Goal: Information Seeking & Learning: Learn about a topic

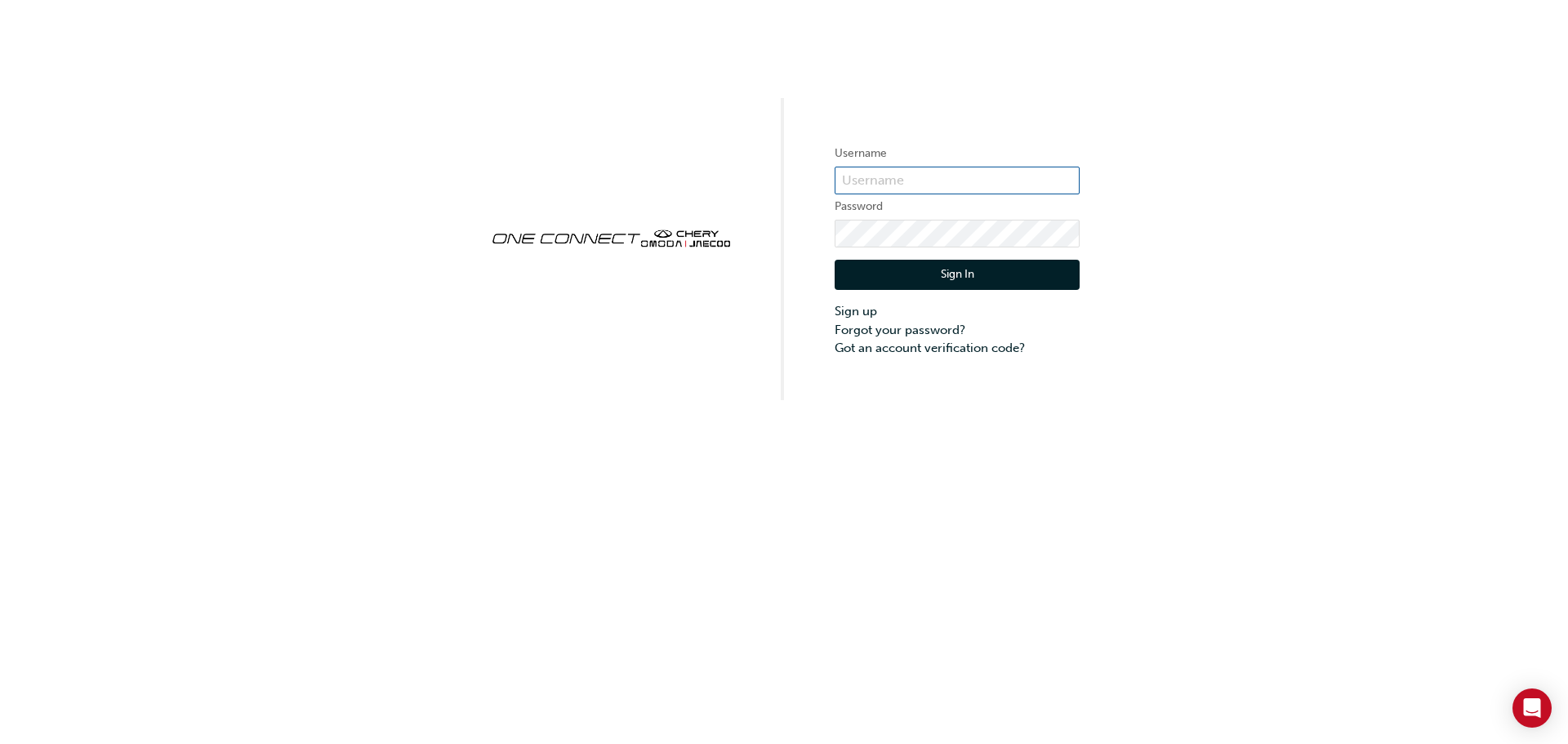
type input "CHAU2044"
click at [945, 273] on button "Sign In" at bounding box center [958, 275] width 245 height 31
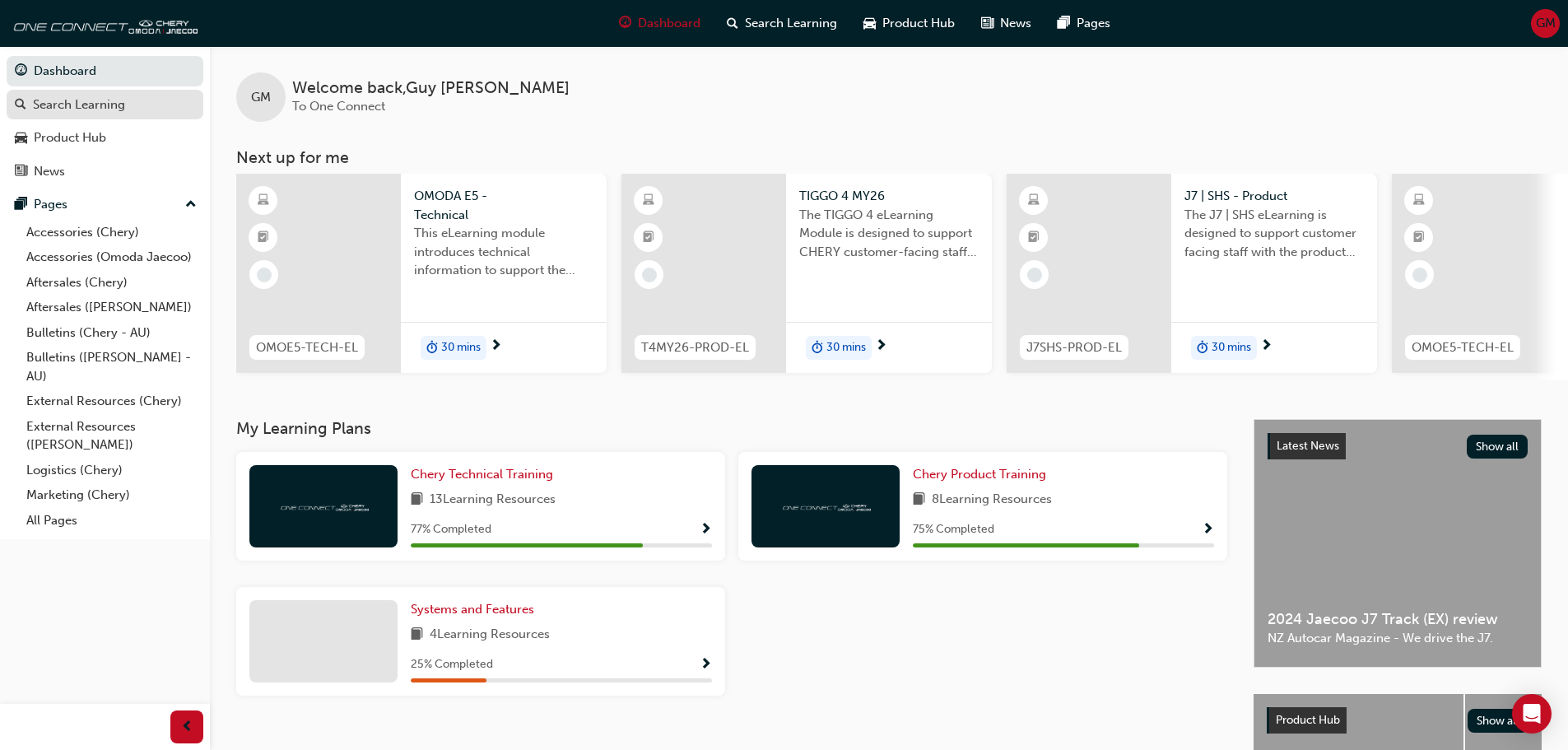
click at [103, 108] on div "Search Learning" at bounding box center [79, 104] width 93 height 19
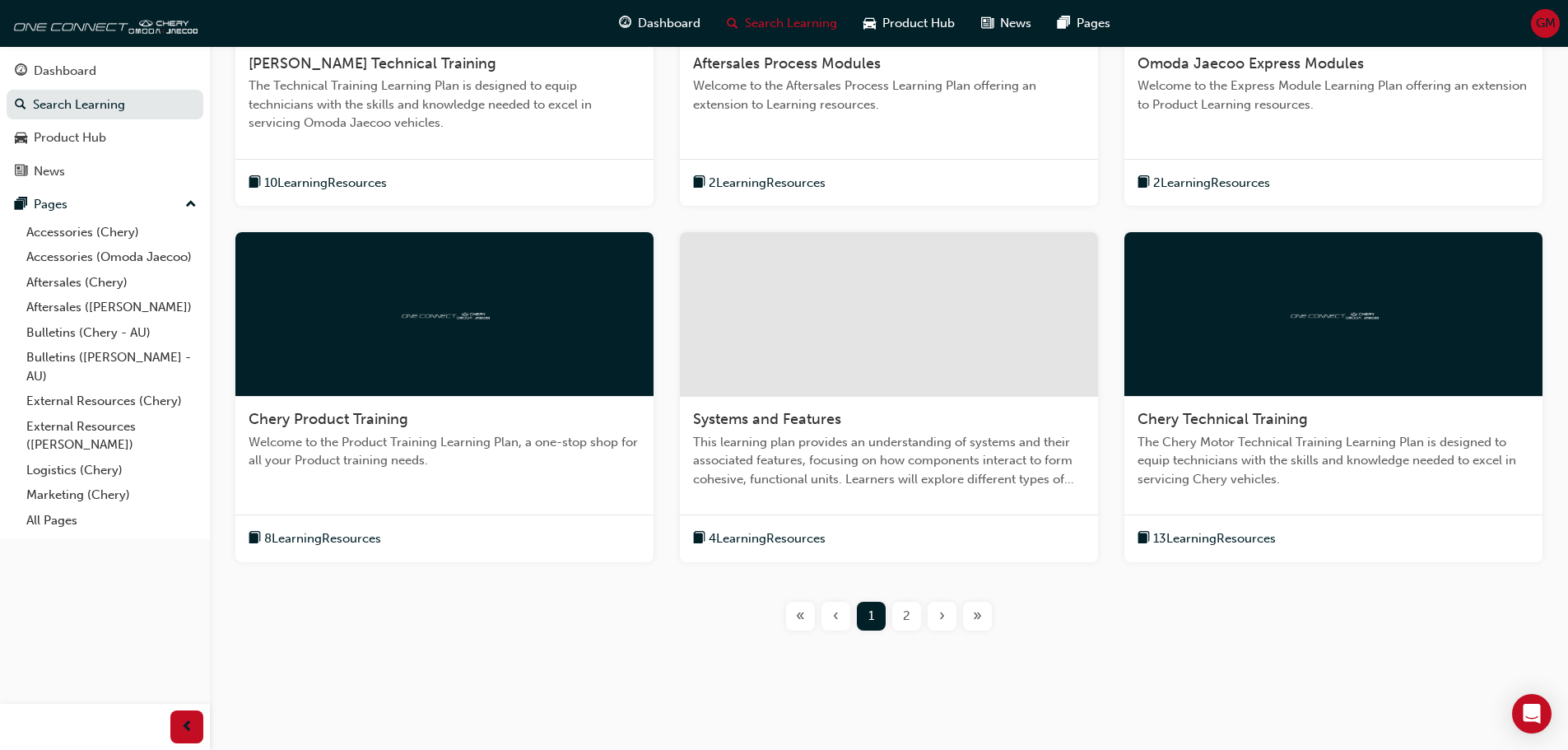
scroll to position [518, 0]
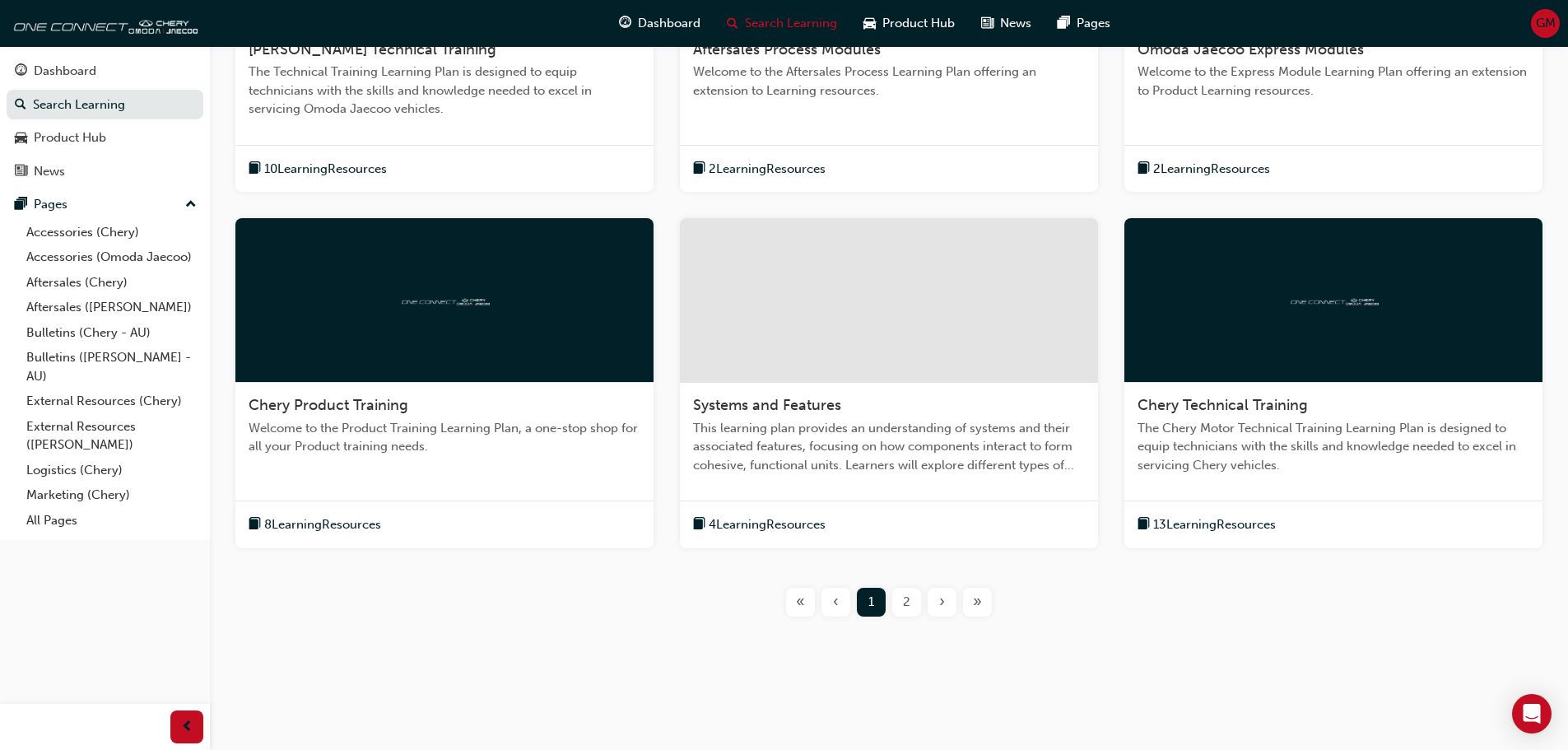
click at [524, 419] on span "Welcome to the Product Training Learning Plan, a one-stop shop for all your Pro…" at bounding box center [444, 438] width 392 height 37
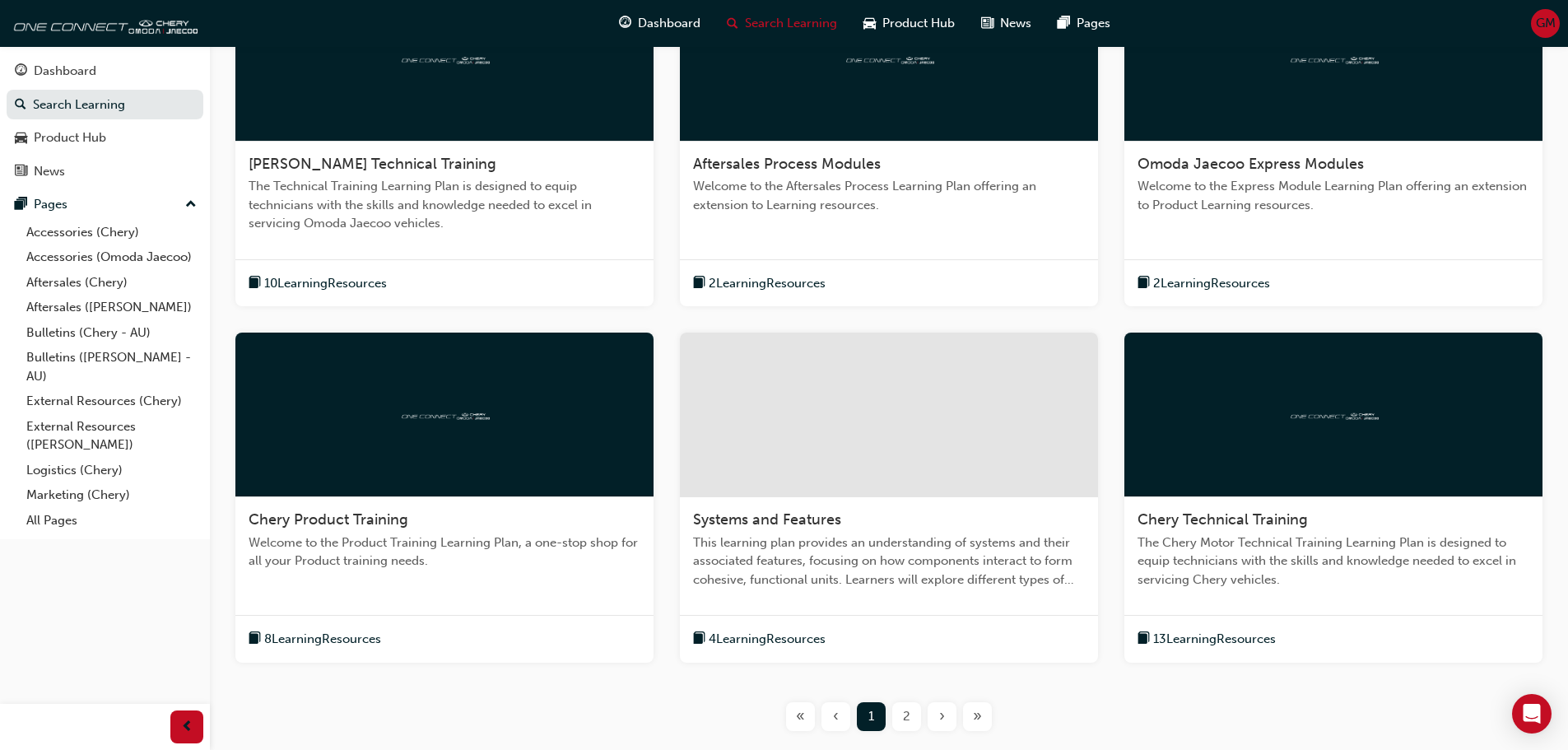
scroll to position [494, 0]
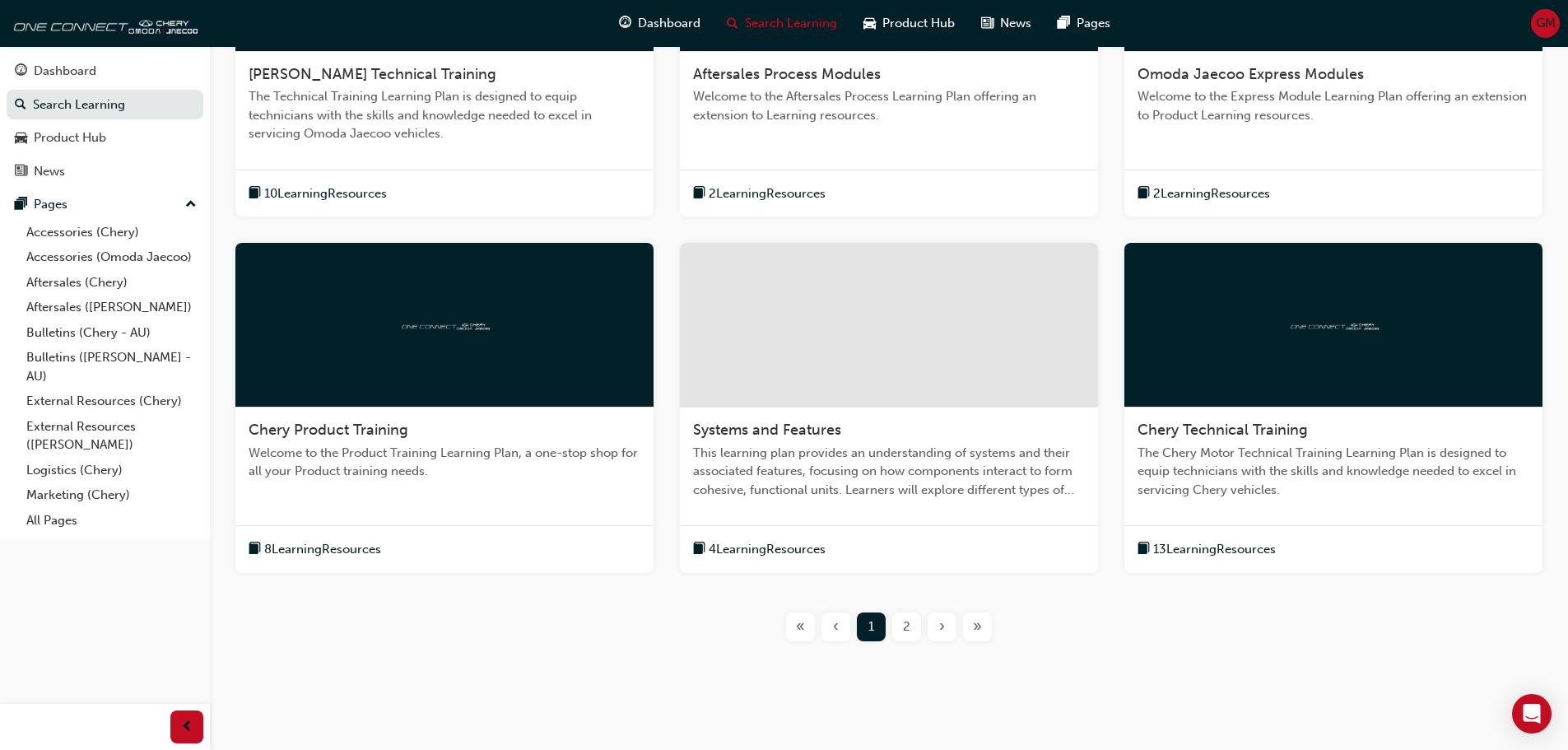
click at [1301, 418] on div "Chery Technical Training The Chery Motor Technical Training Learning Plan is de…" at bounding box center [1334, 466] width 419 height 118
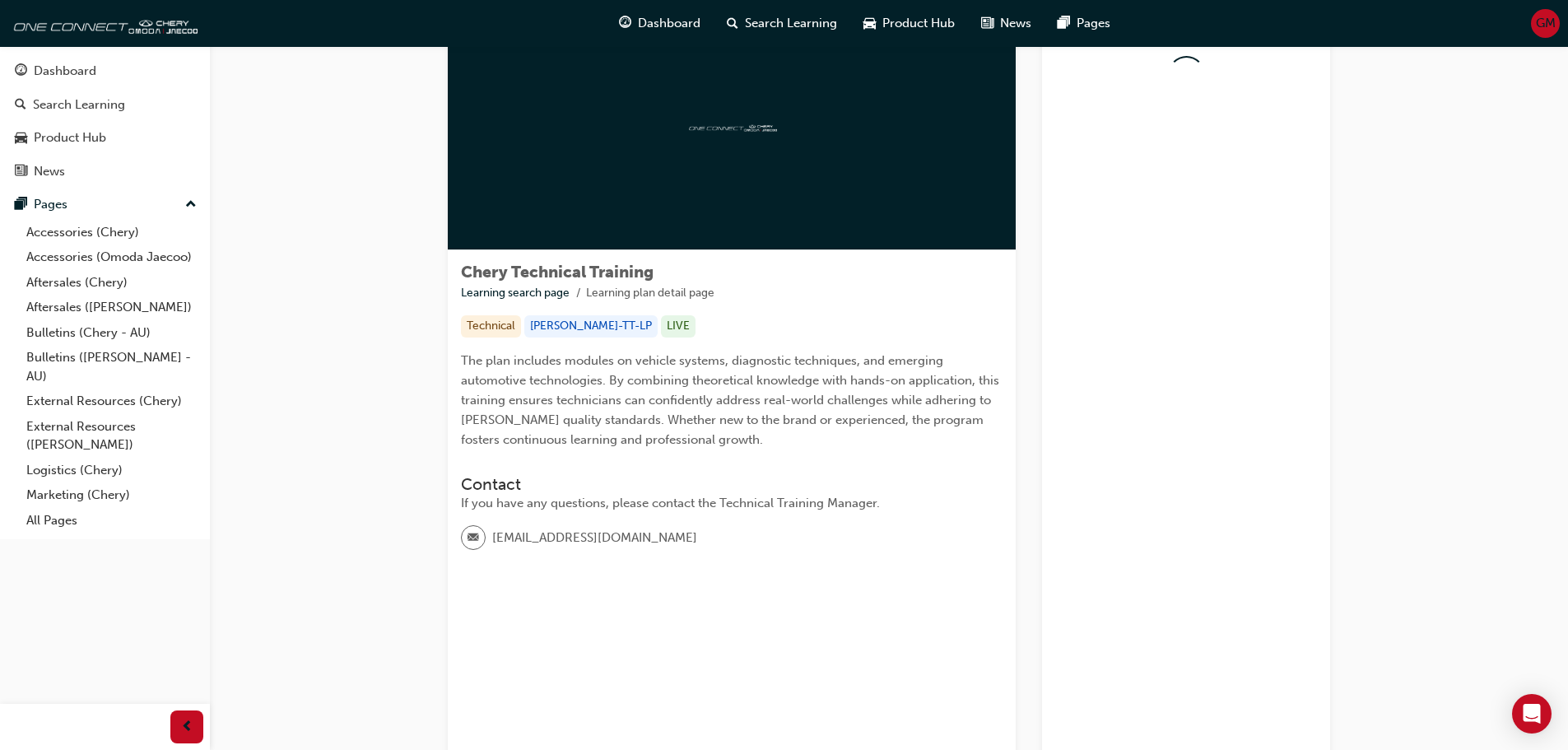
scroll to position [28, 0]
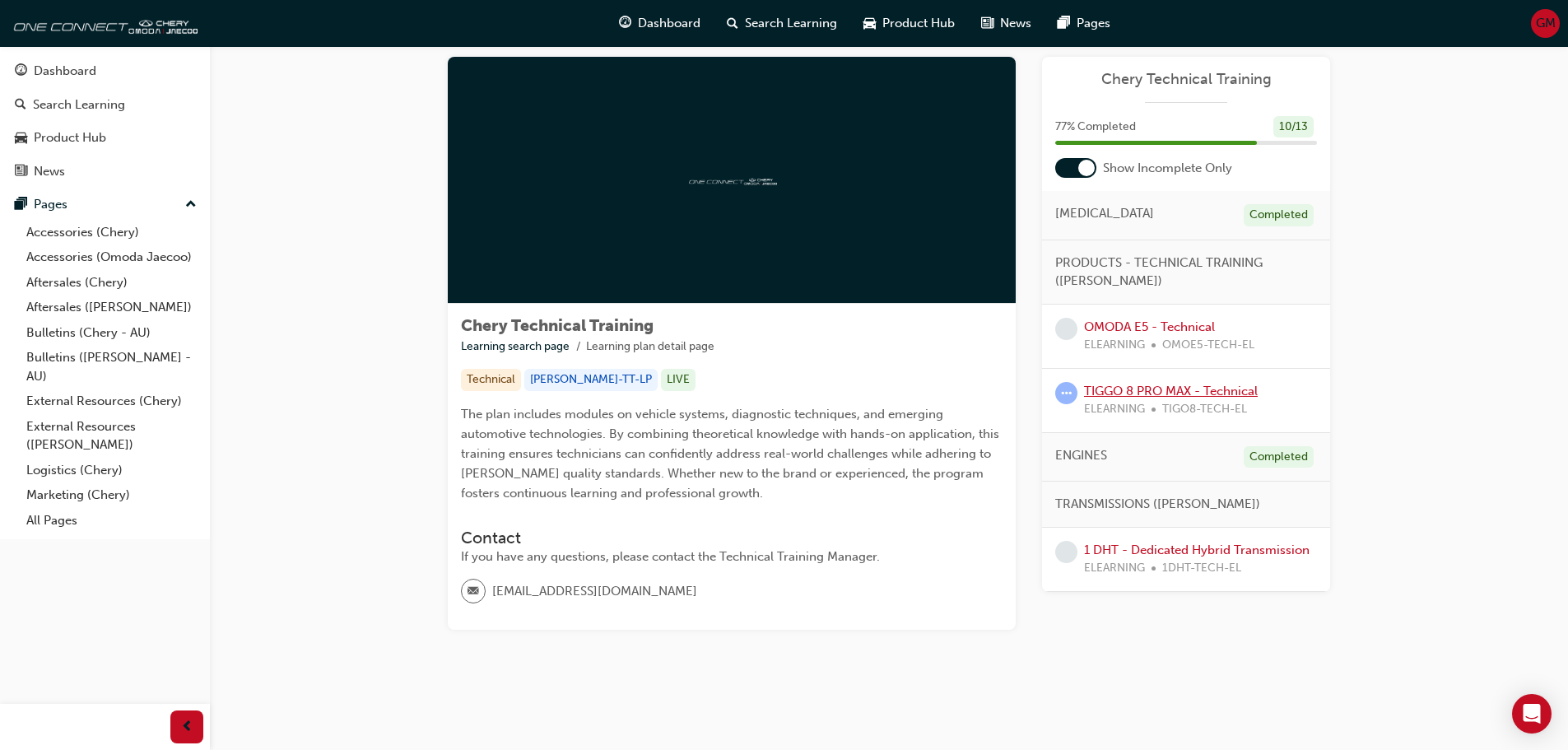
click at [1094, 390] on link "TIGGO 8 PRO MAX - Technical" at bounding box center [1171, 391] width 174 height 15
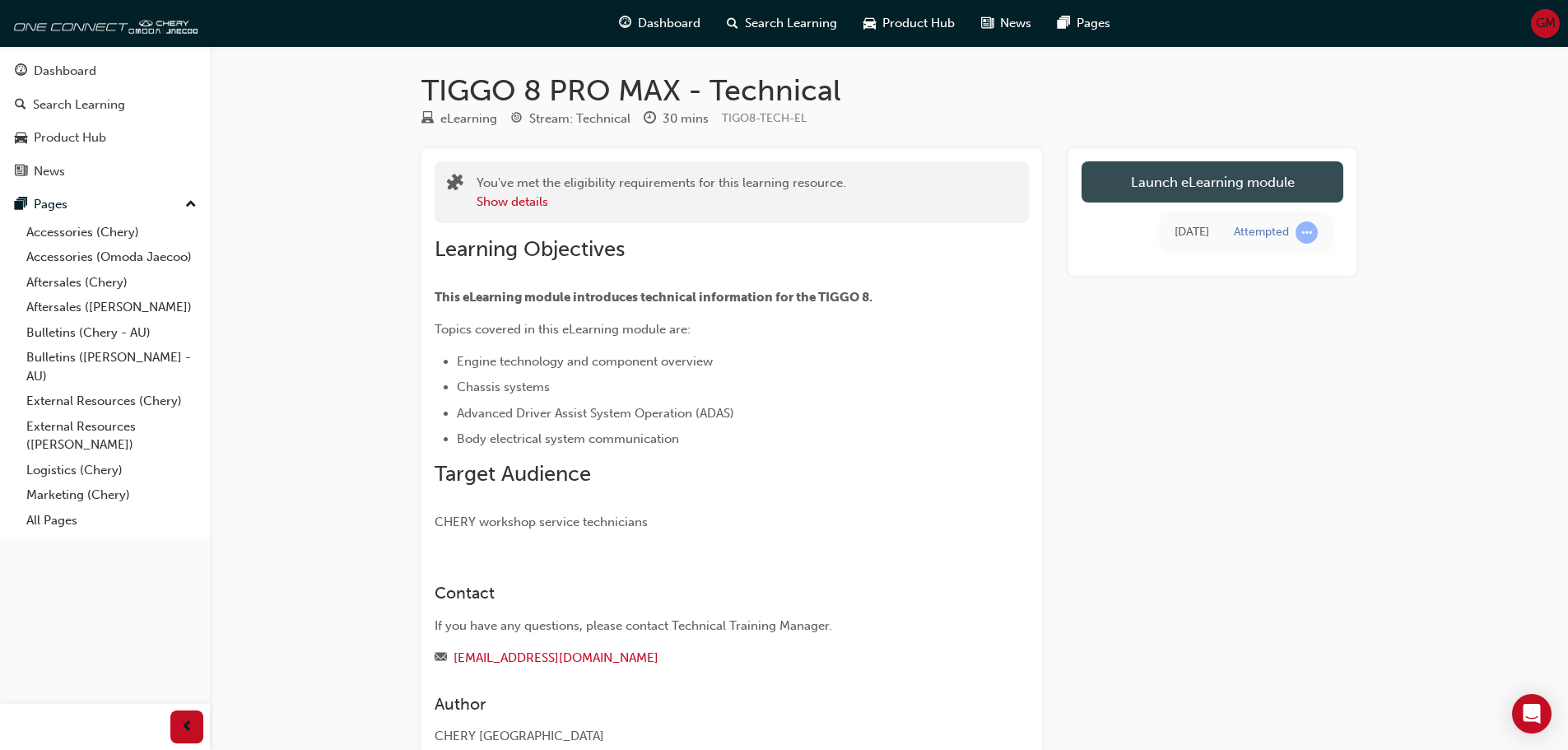
click at [1111, 186] on link "Launch eLearning module" at bounding box center [1213, 181] width 262 height 41
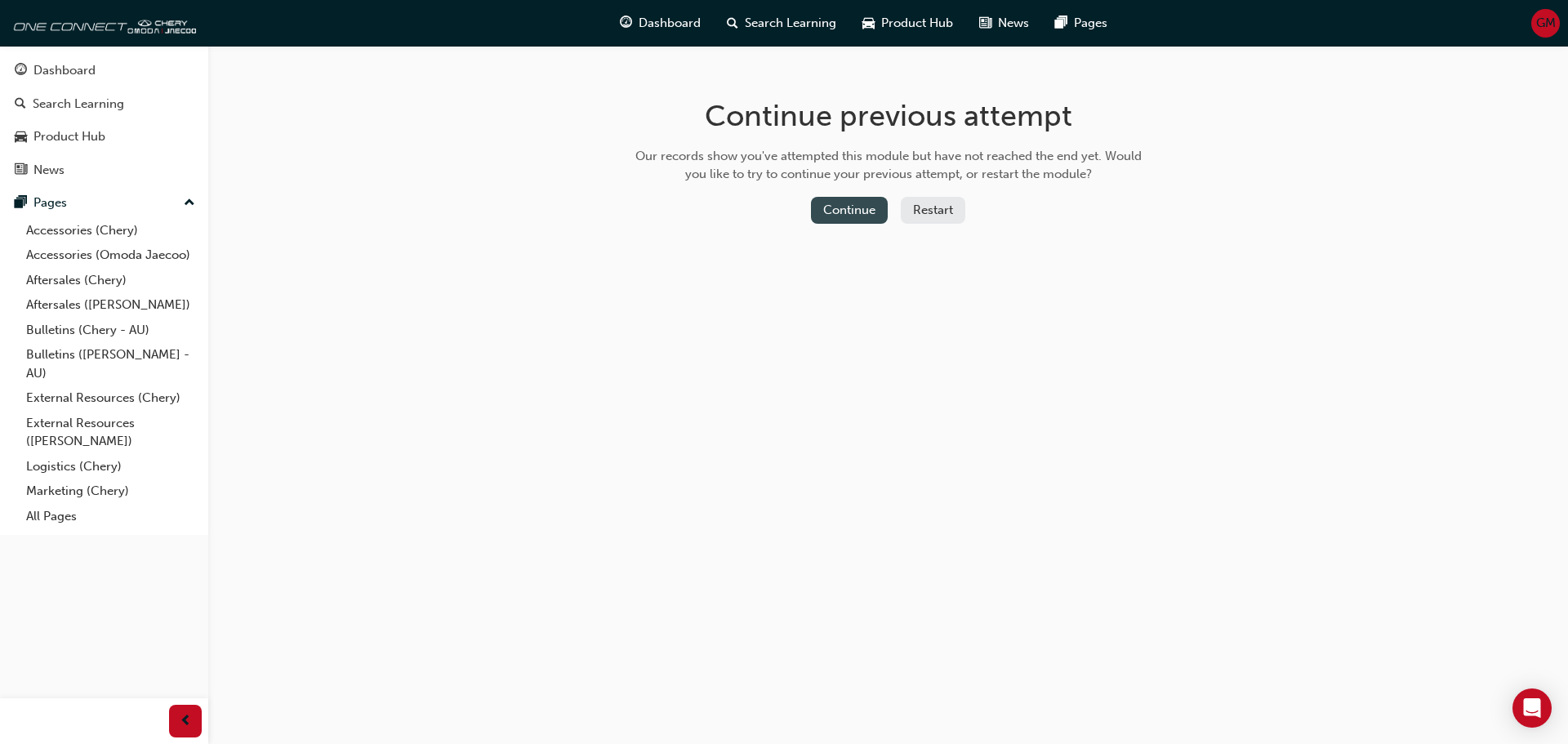
click at [859, 203] on button "Continue" at bounding box center [849, 211] width 76 height 27
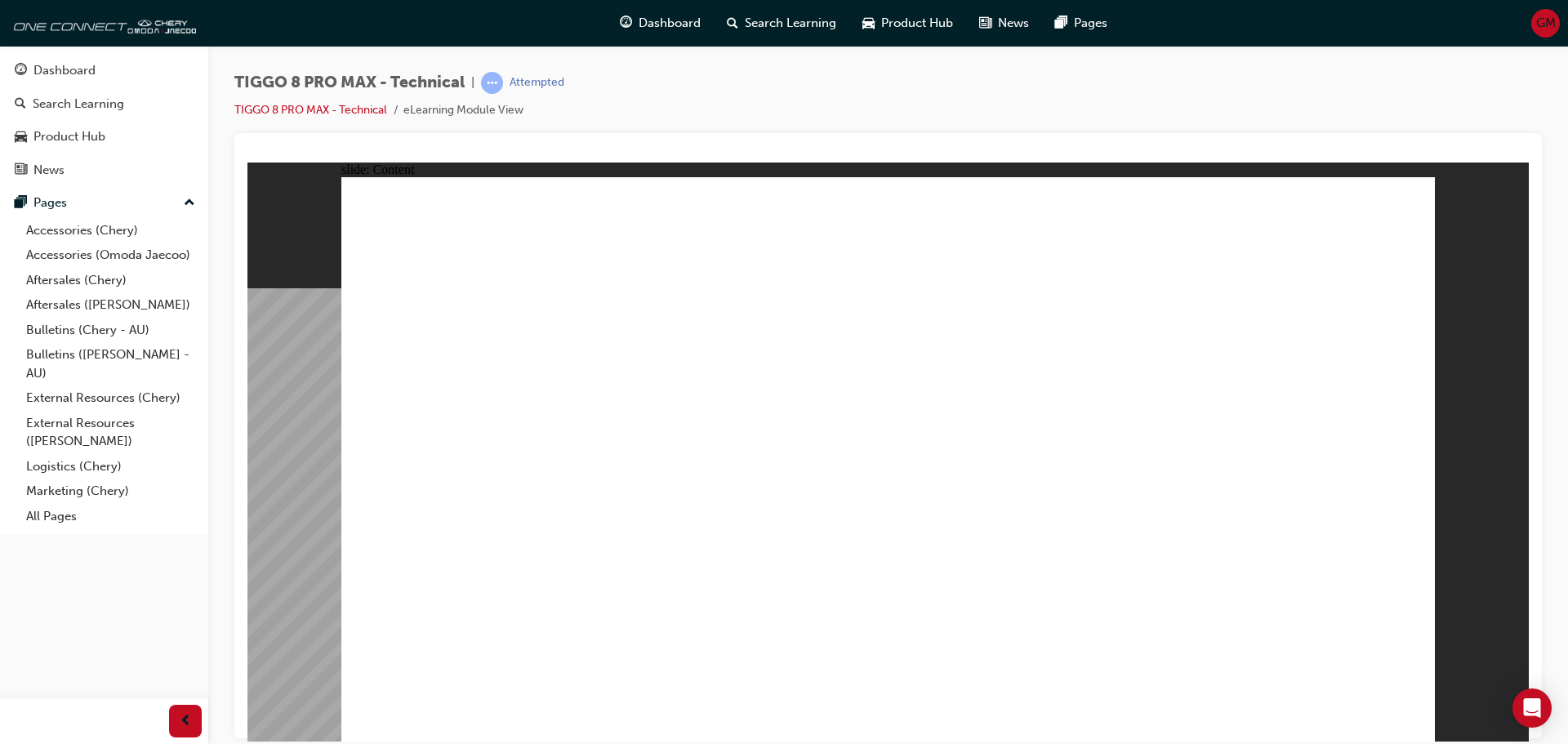
drag, startPoint x: 1354, startPoint y: 719, endPoint x: 1336, endPoint y: 722, distance: 18.2
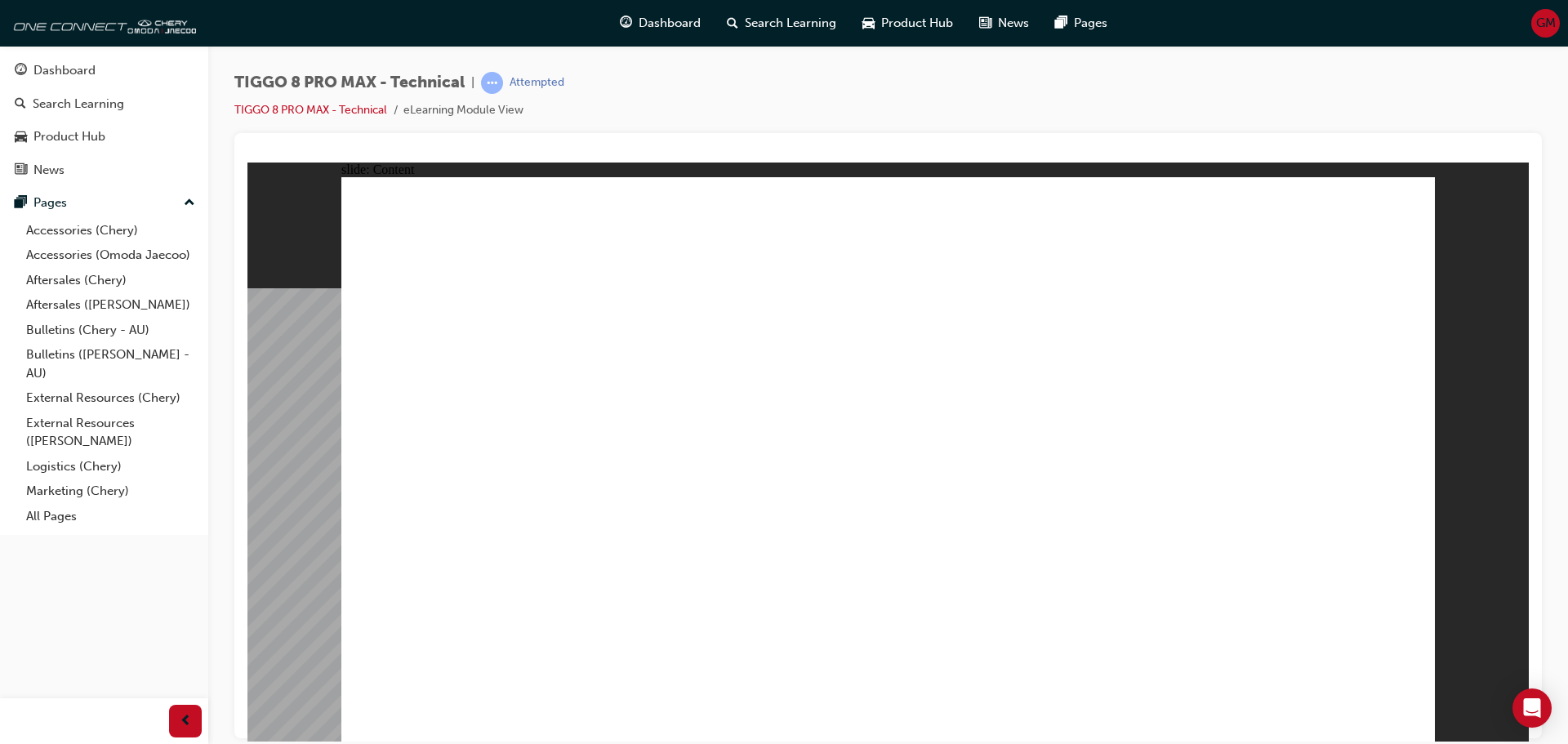
click at [368, 107] on link "TIGGO 8 PRO MAX - Technical" at bounding box center [311, 109] width 153 height 14
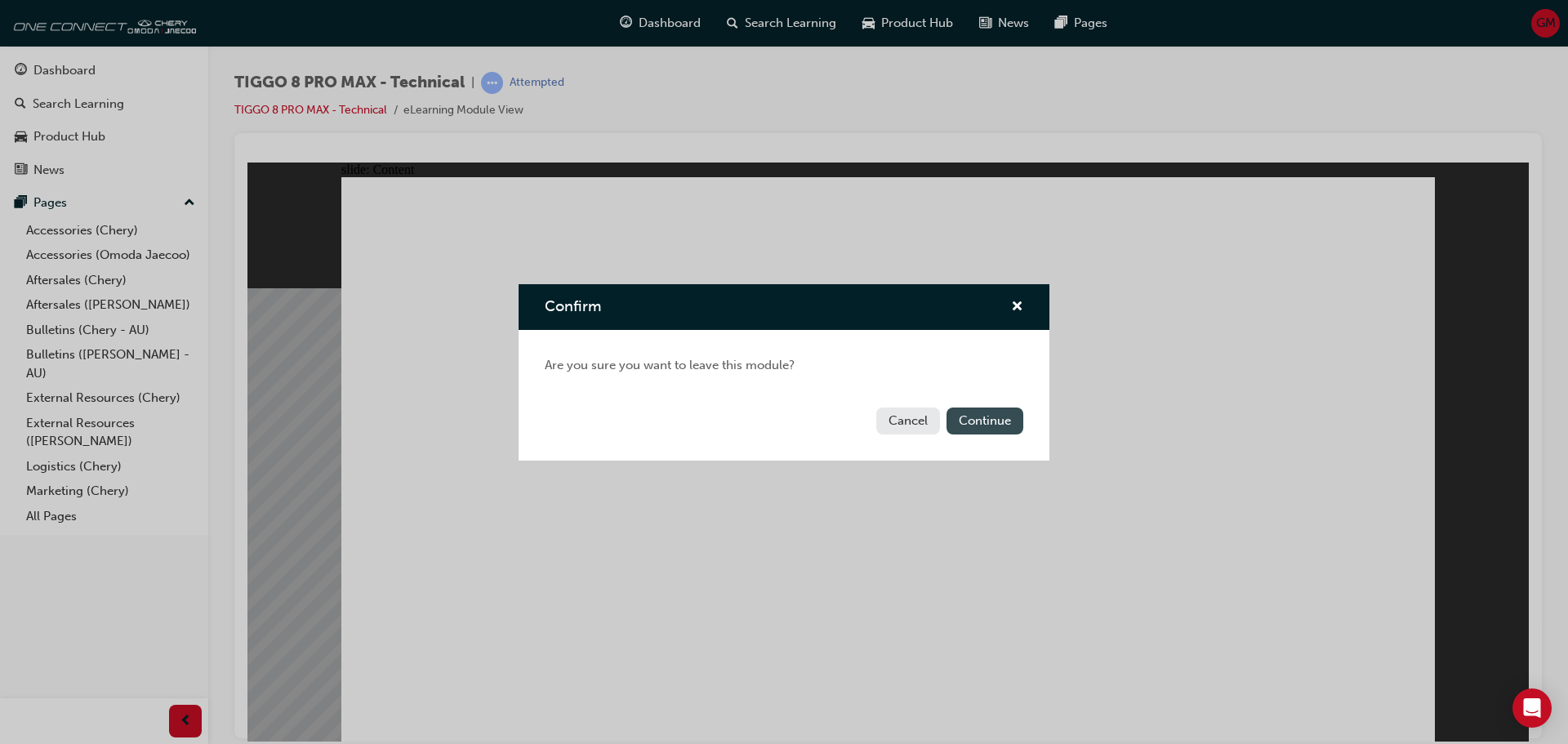
click at [978, 427] on button "Continue" at bounding box center [985, 422] width 76 height 27
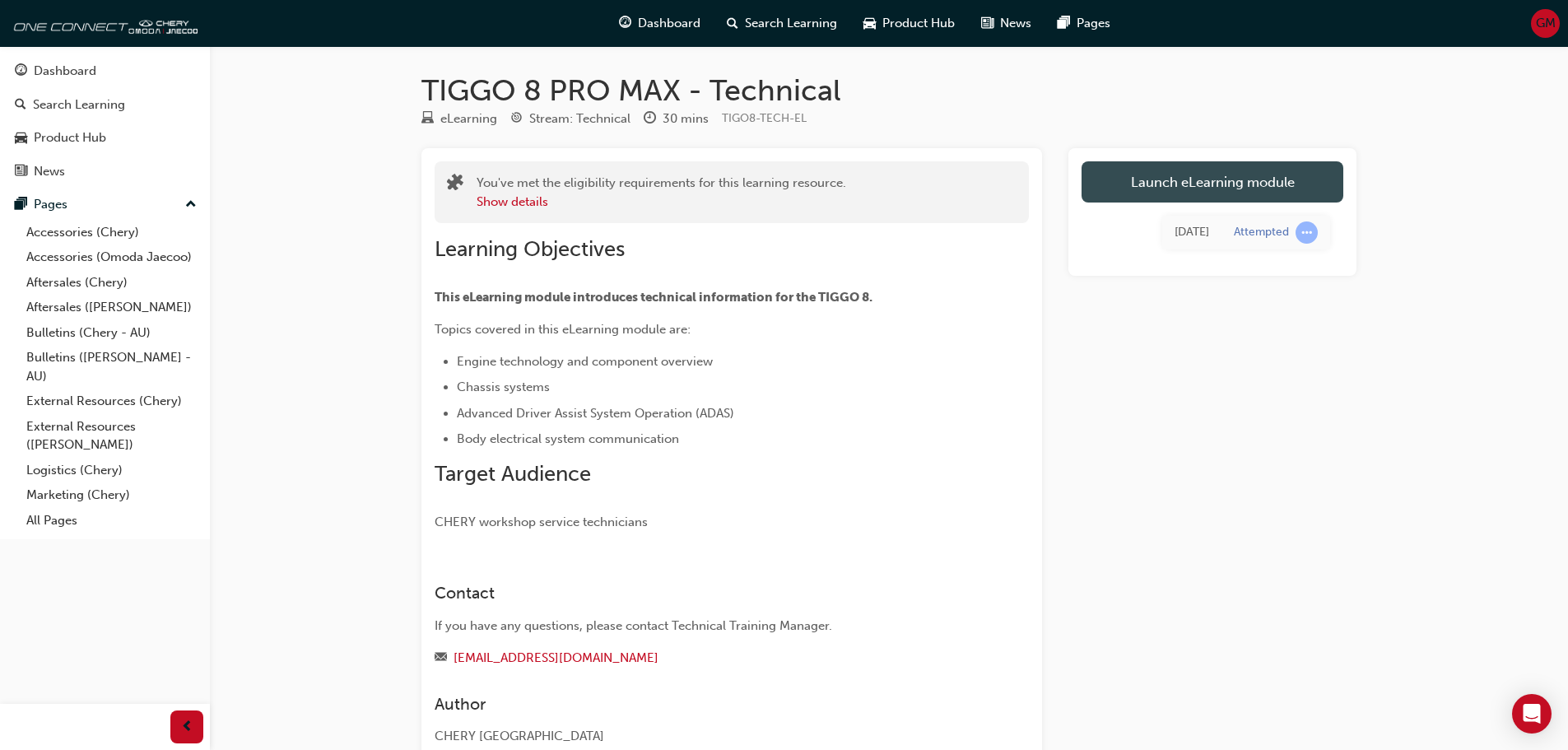
click at [1162, 176] on link "Launch eLearning module" at bounding box center [1213, 181] width 262 height 41
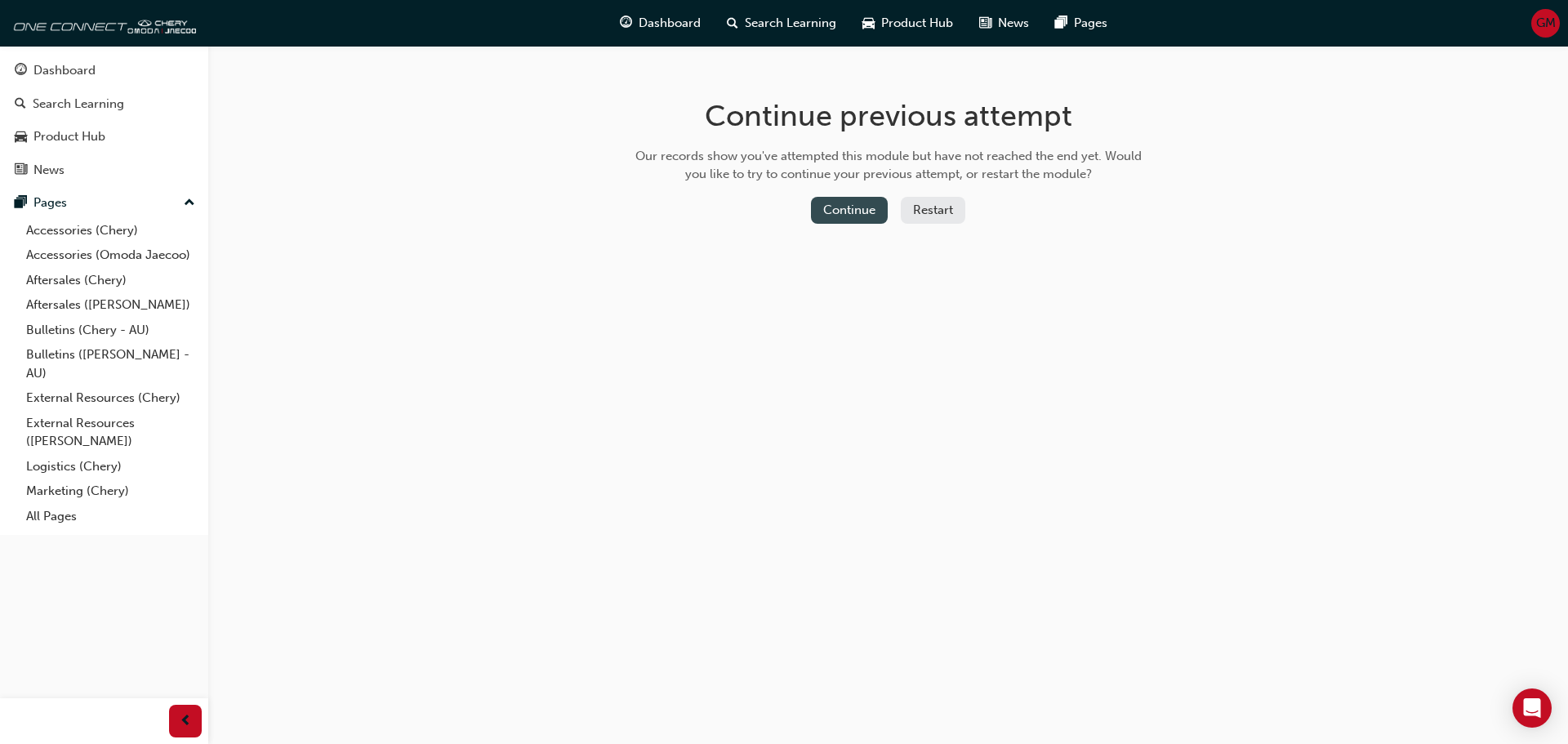
click at [858, 203] on button "Continue" at bounding box center [849, 211] width 76 height 27
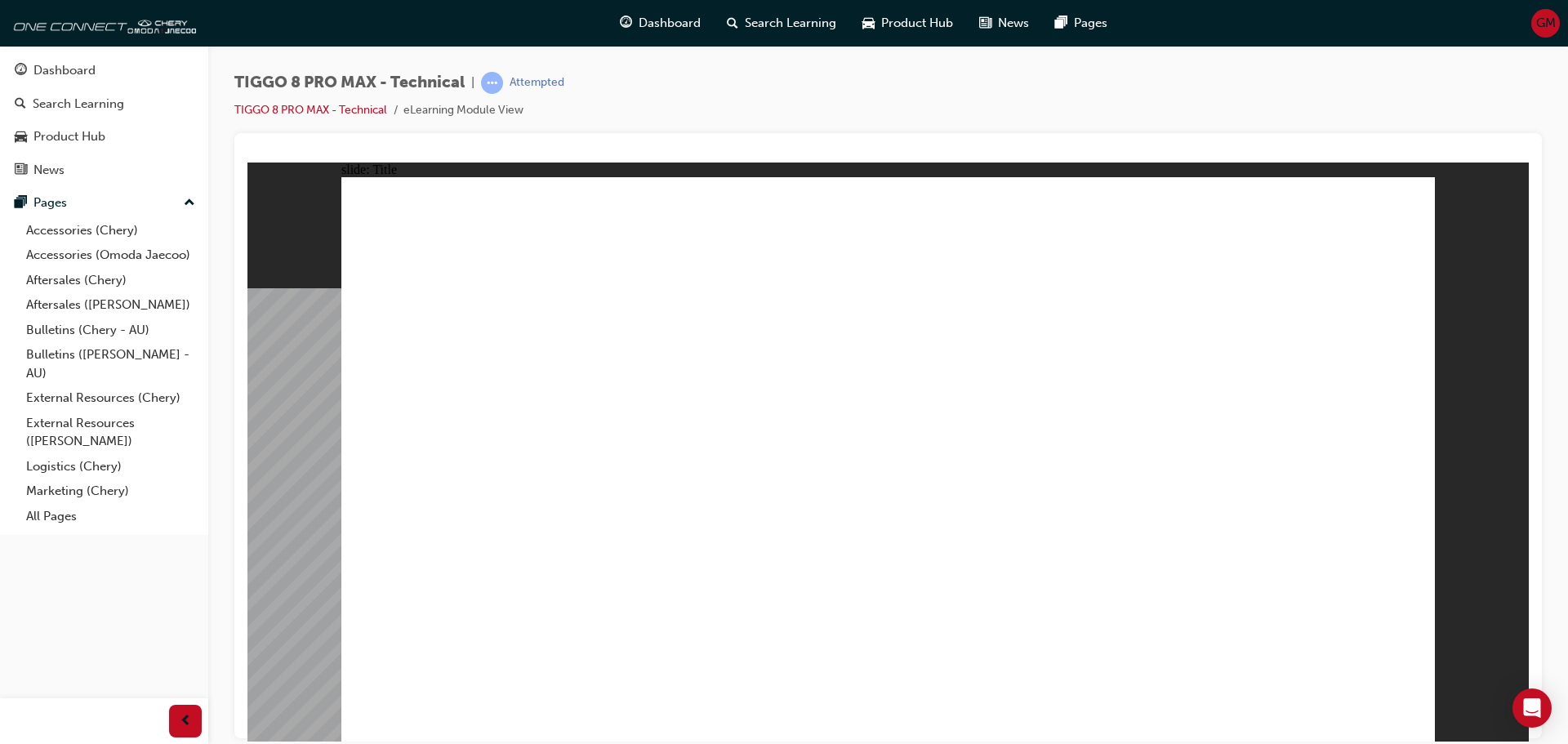
click at [84, 108] on div "Search Learning" at bounding box center [78, 104] width 92 height 19
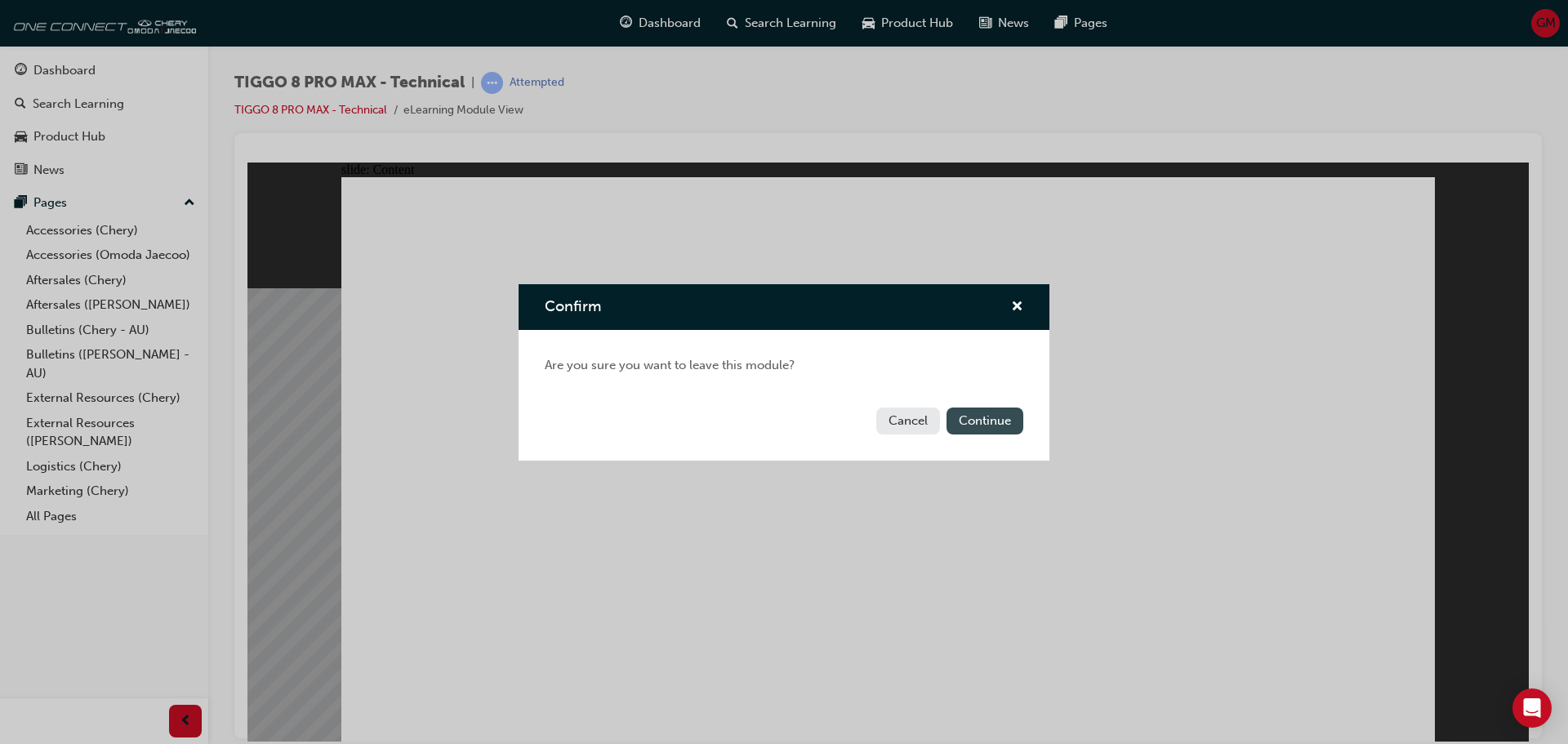
click at [971, 429] on button "Continue" at bounding box center [985, 422] width 76 height 27
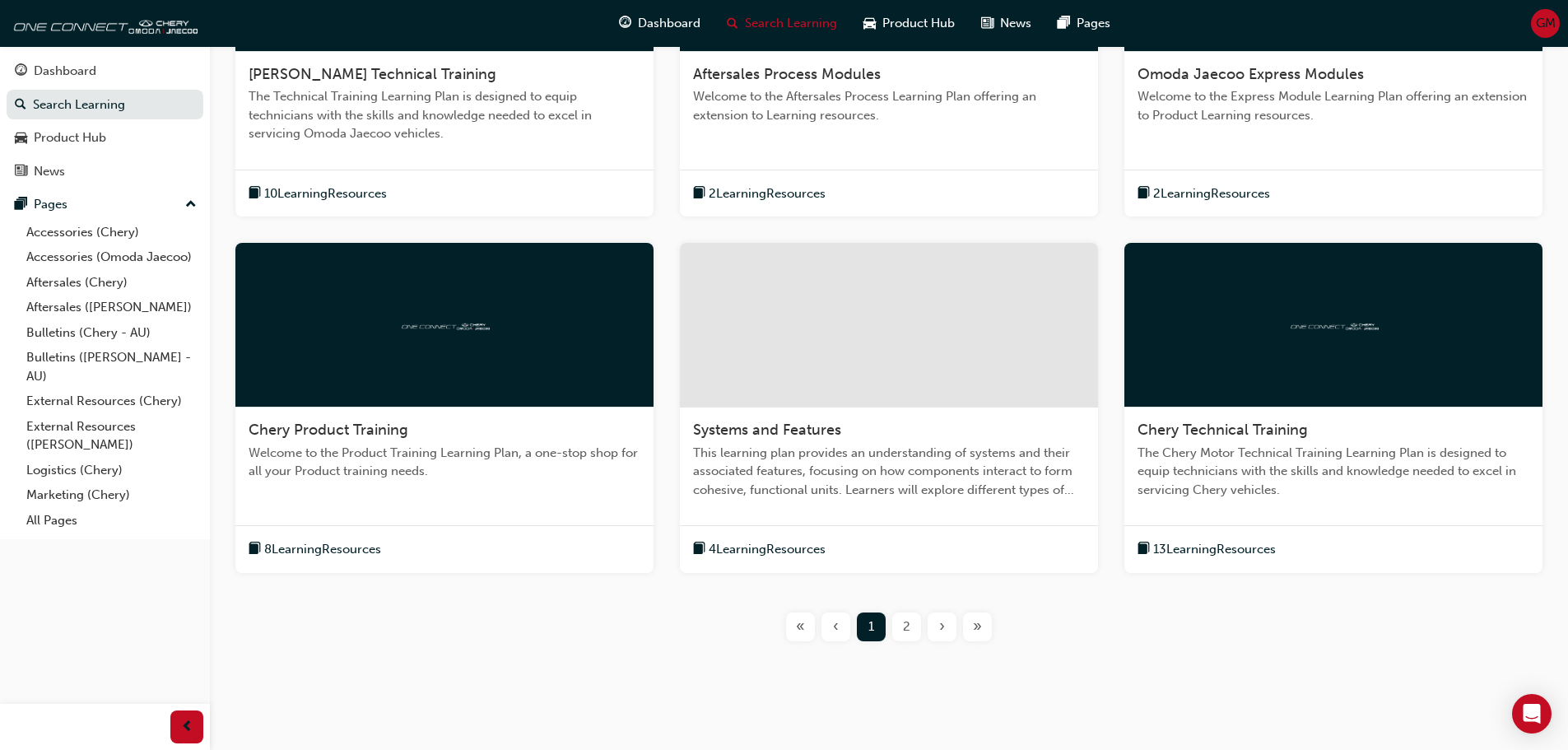
click at [914, 630] on div "2" at bounding box center [906, 626] width 28 height 28
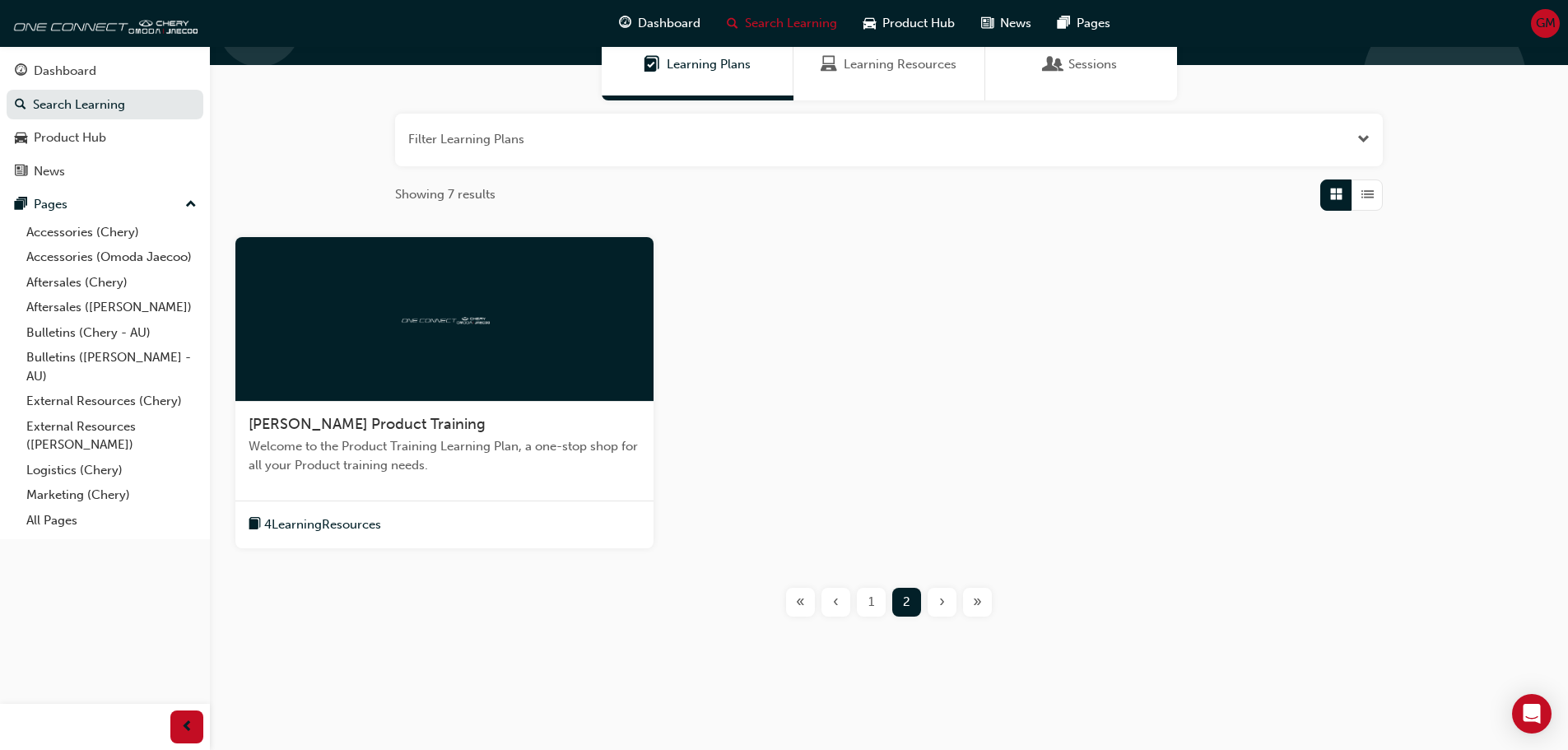
scroll to position [144, 0]
click at [403, 421] on span "[PERSON_NAME] Product Training" at bounding box center [366, 424] width 237 height 18
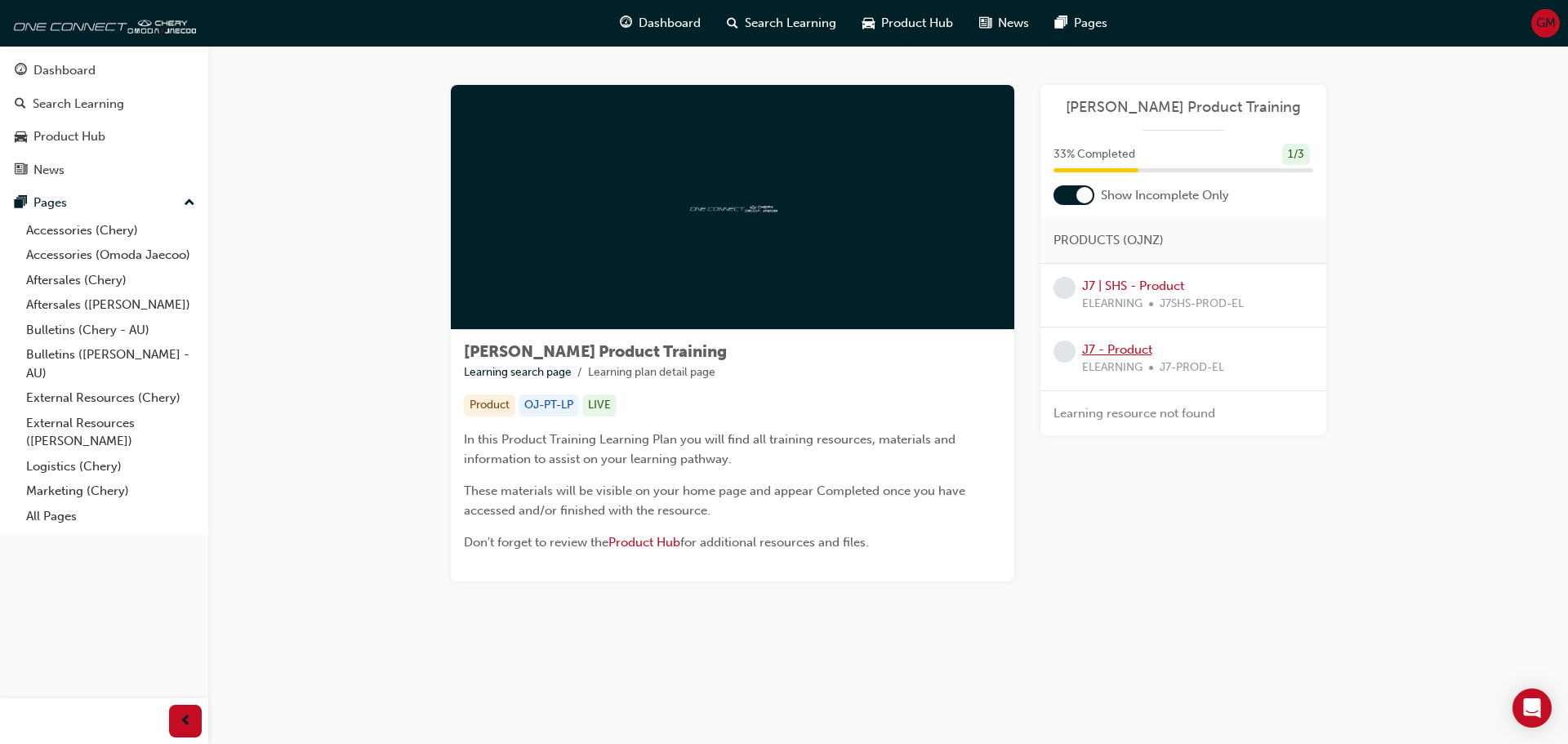
click at [1116, 348] on link "J7 - Product" at bounding box center [1116, 350] width 70 height 15
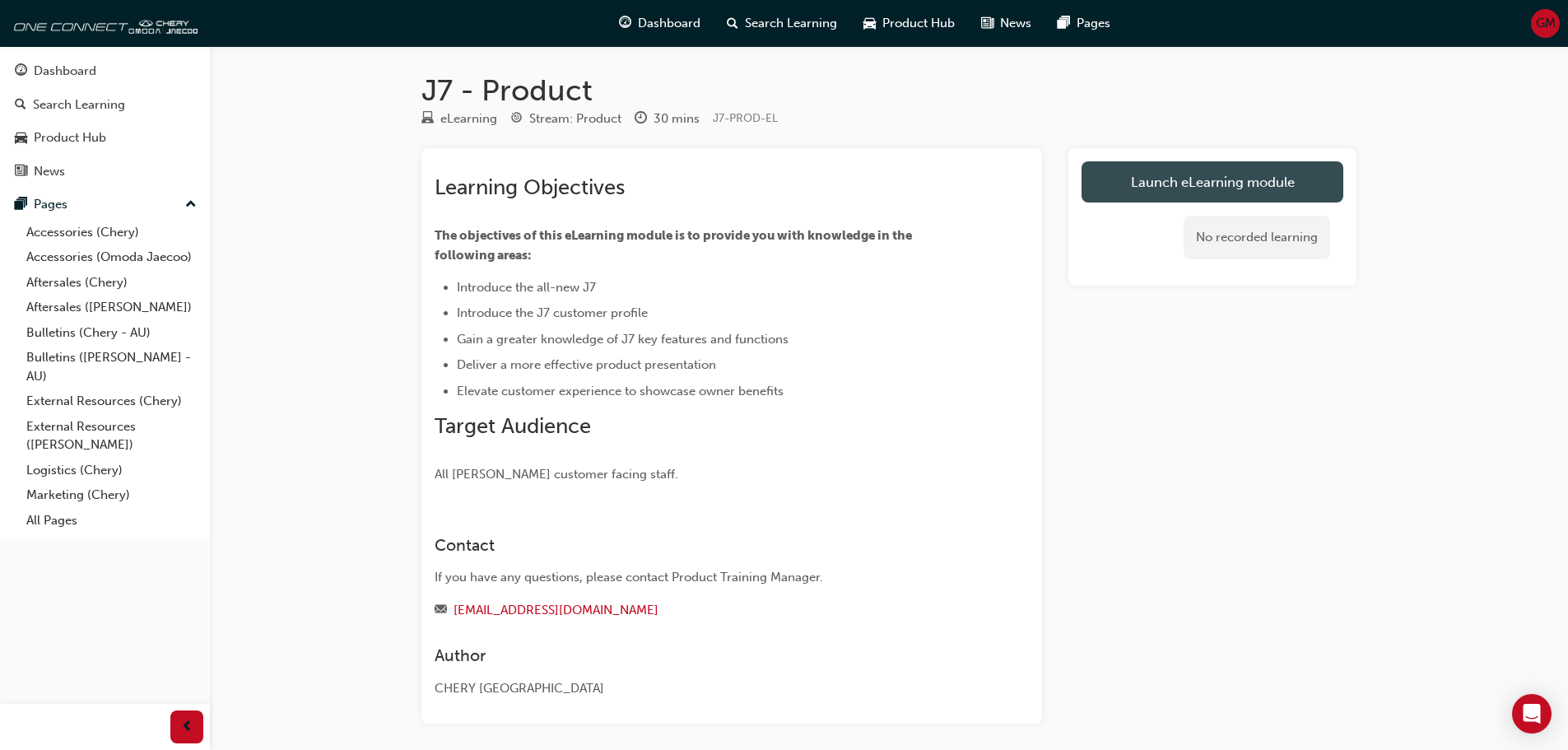
click at [1114, 189] on link "Launch eLearning module" at bounding box center [1213, 181] width 262 height 41
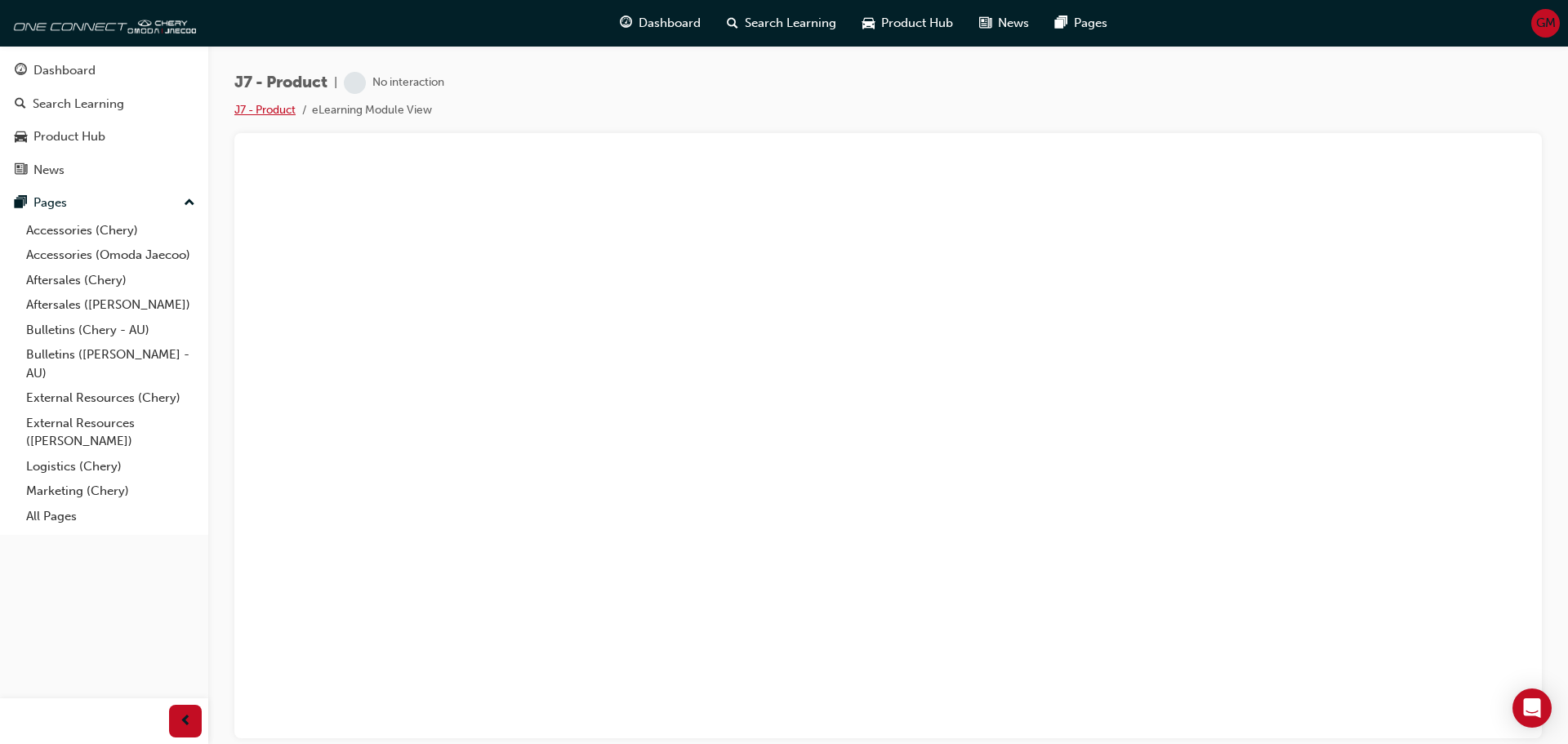
click at [271, 112] on link "J7 - Product" at bounding box center [264, 109] width 61 height 14
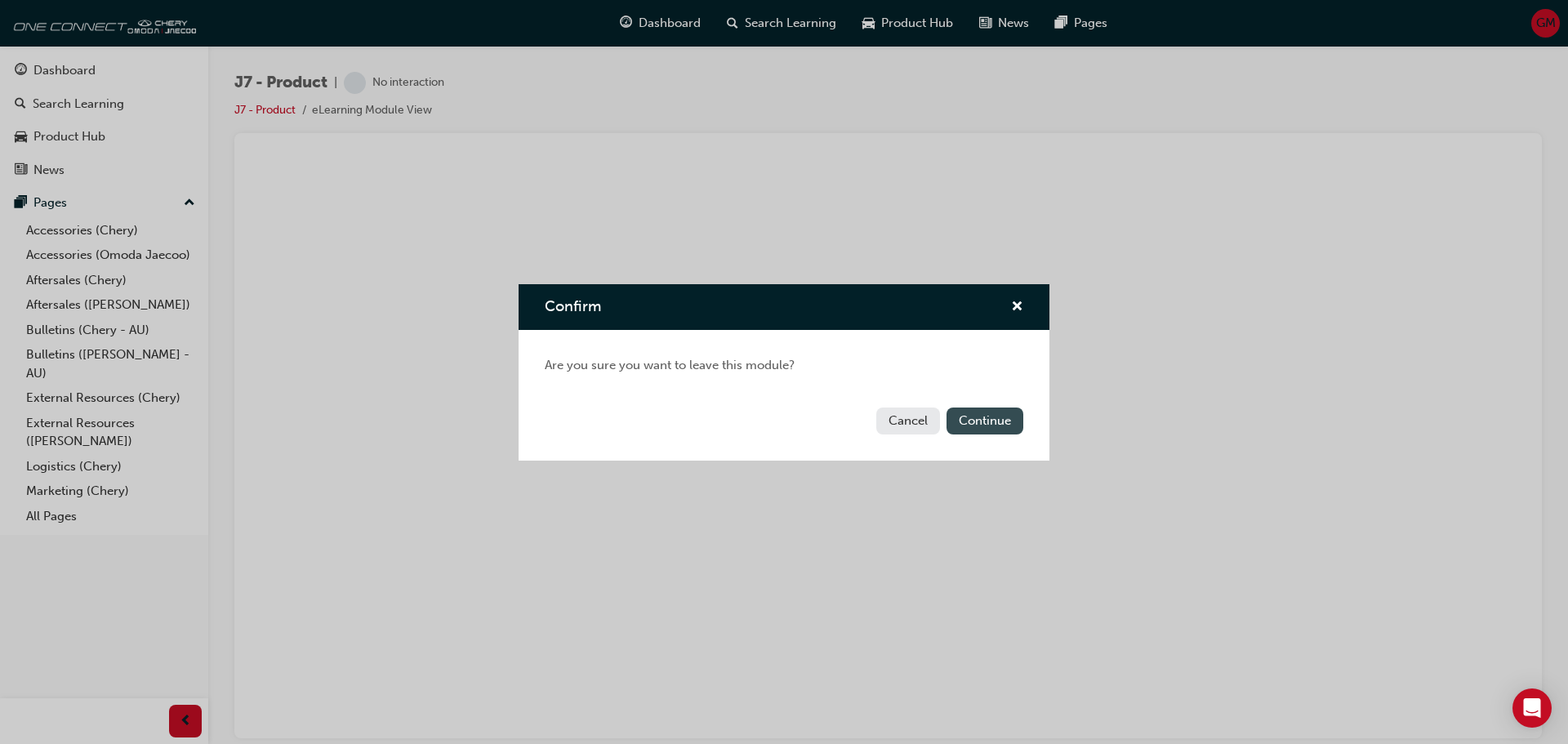
click at [969, 416] on button "Continue" at bounding box center [985, 422] width 76 height 27
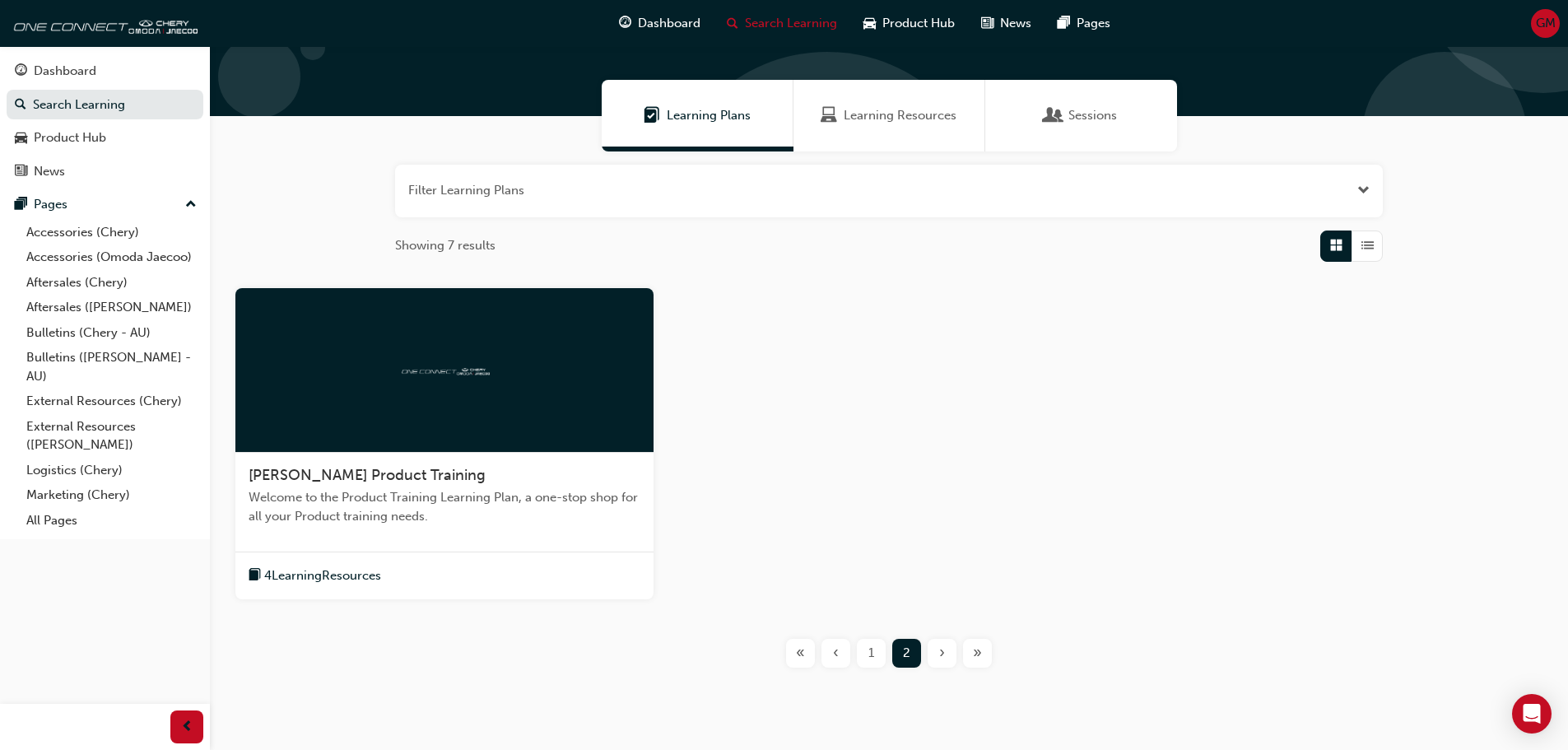
scroll to position [144, 0]
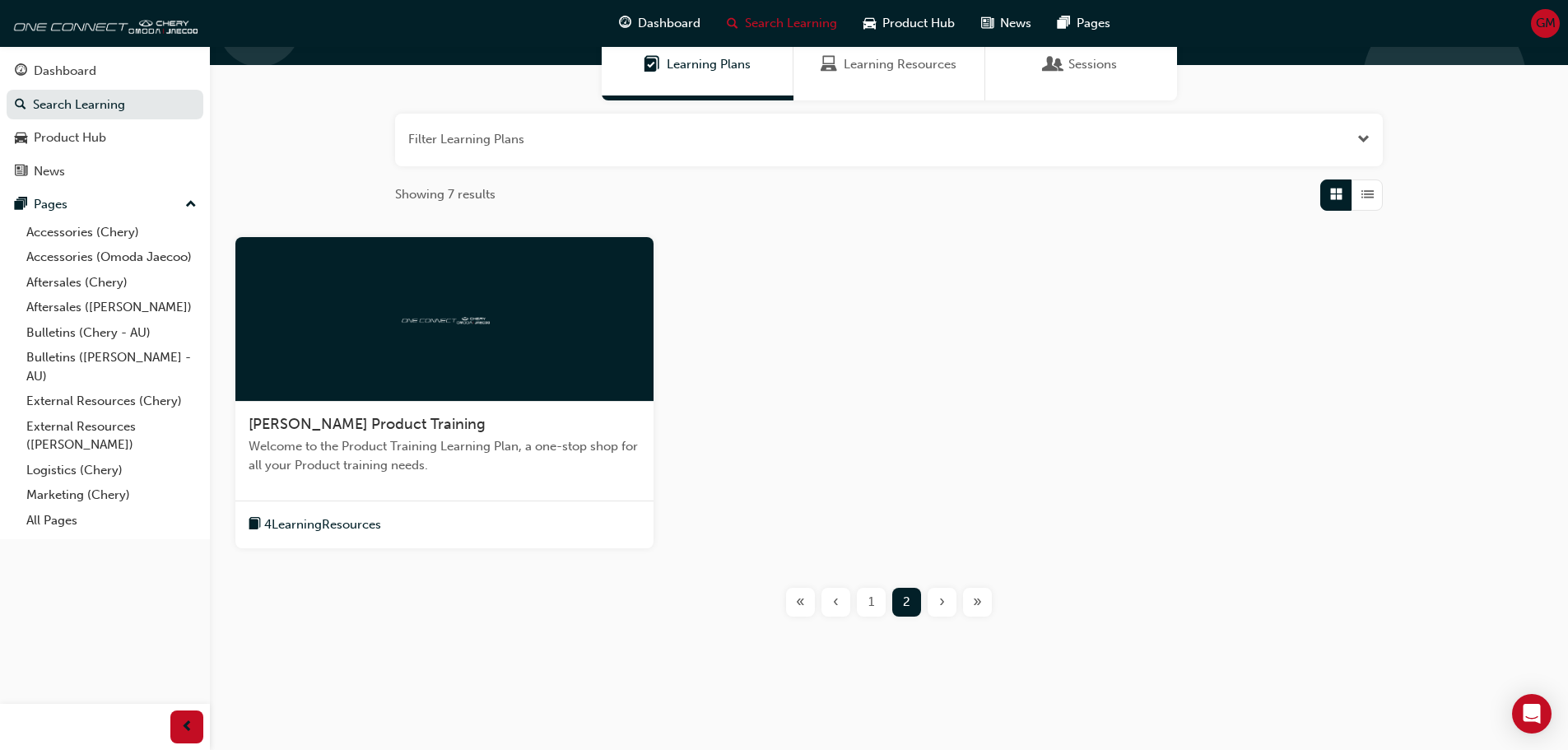
click at [871, 603] on span "1" at bounding box center [871, 602] width 5 height 19
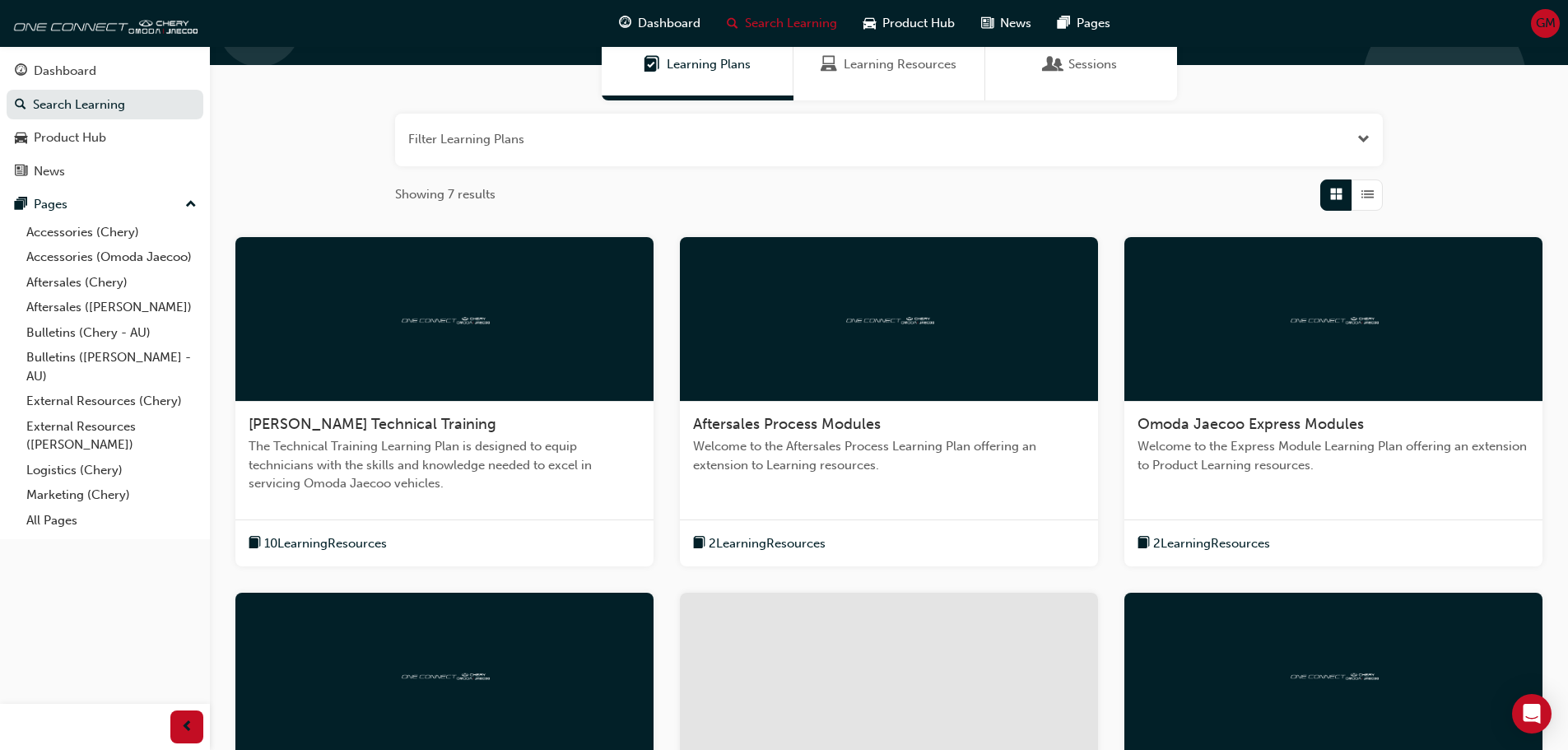
click at [525, 421] on div "[PERSON_NAME] Technical Training" at bounding box center [444, 425] width 392 height 20
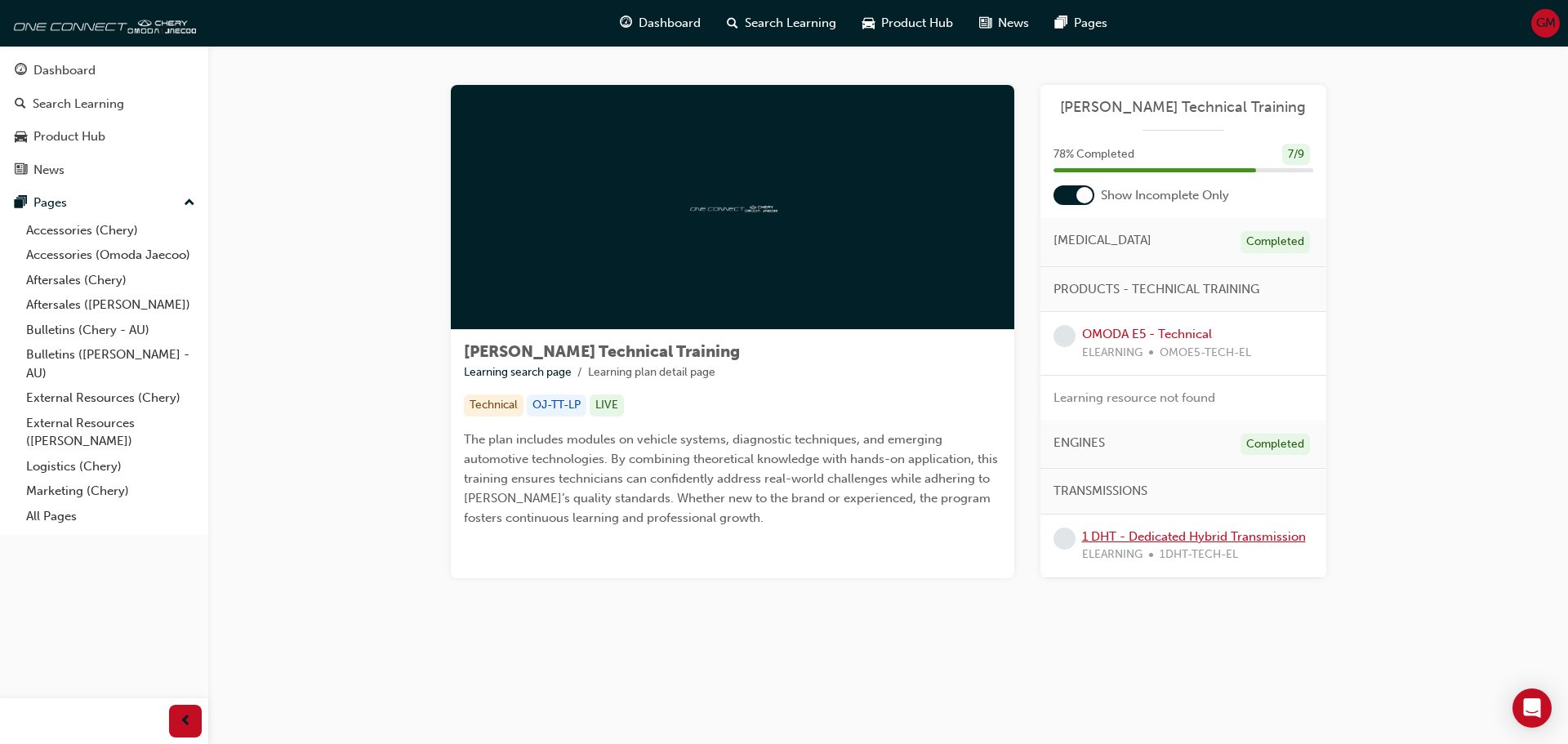
click at [1162, 534] on link "1 DHT - Dedicated Hybrid Transmission" at bounding box center [1194, 536] width 223 height 15
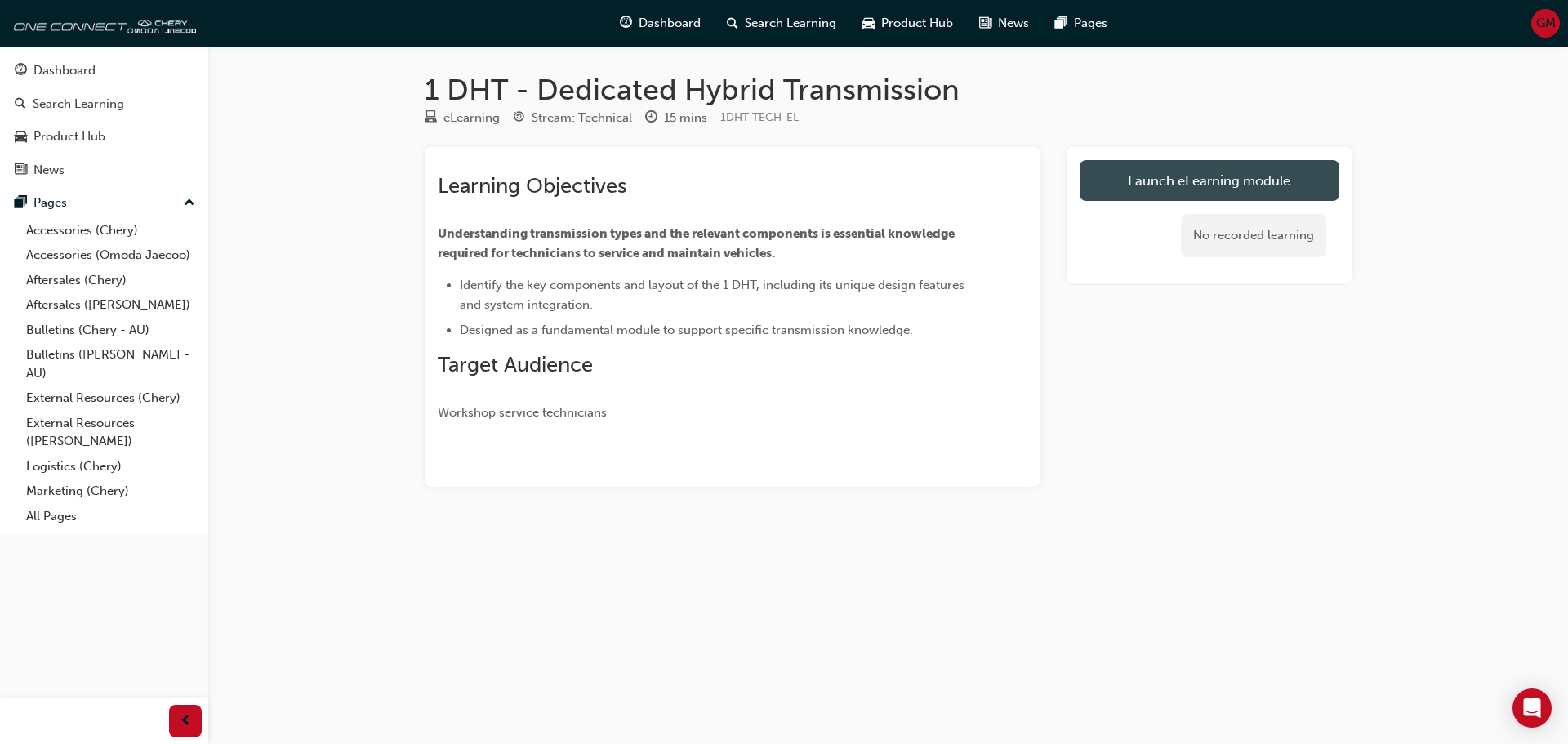
click at [1170, 177] on link "Launch eLearning module" at bounding box center [1209, 180] width 260 height 41
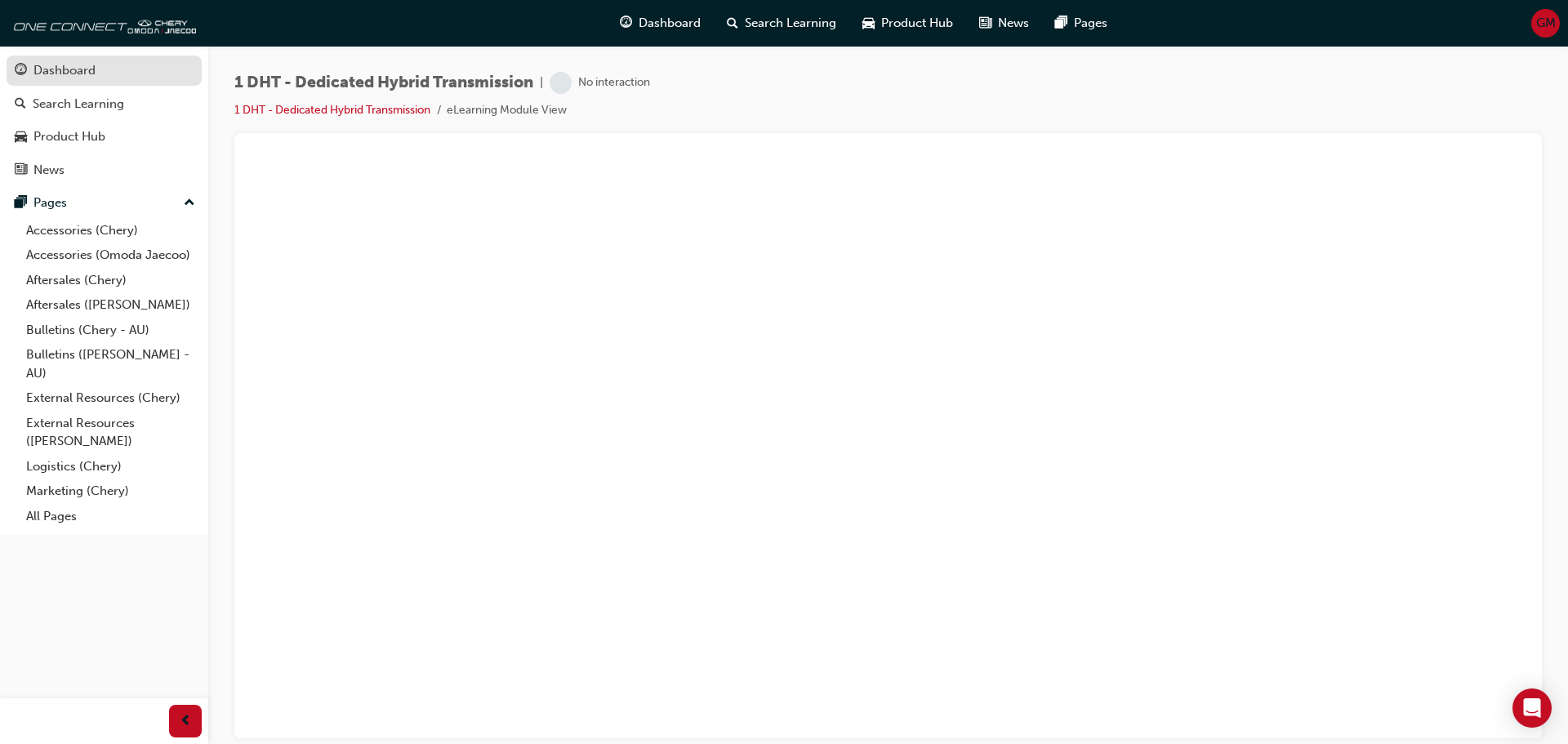
click at [98, 69] on div "Dashboard" at bounding box center [104, 71] width 179 height 20
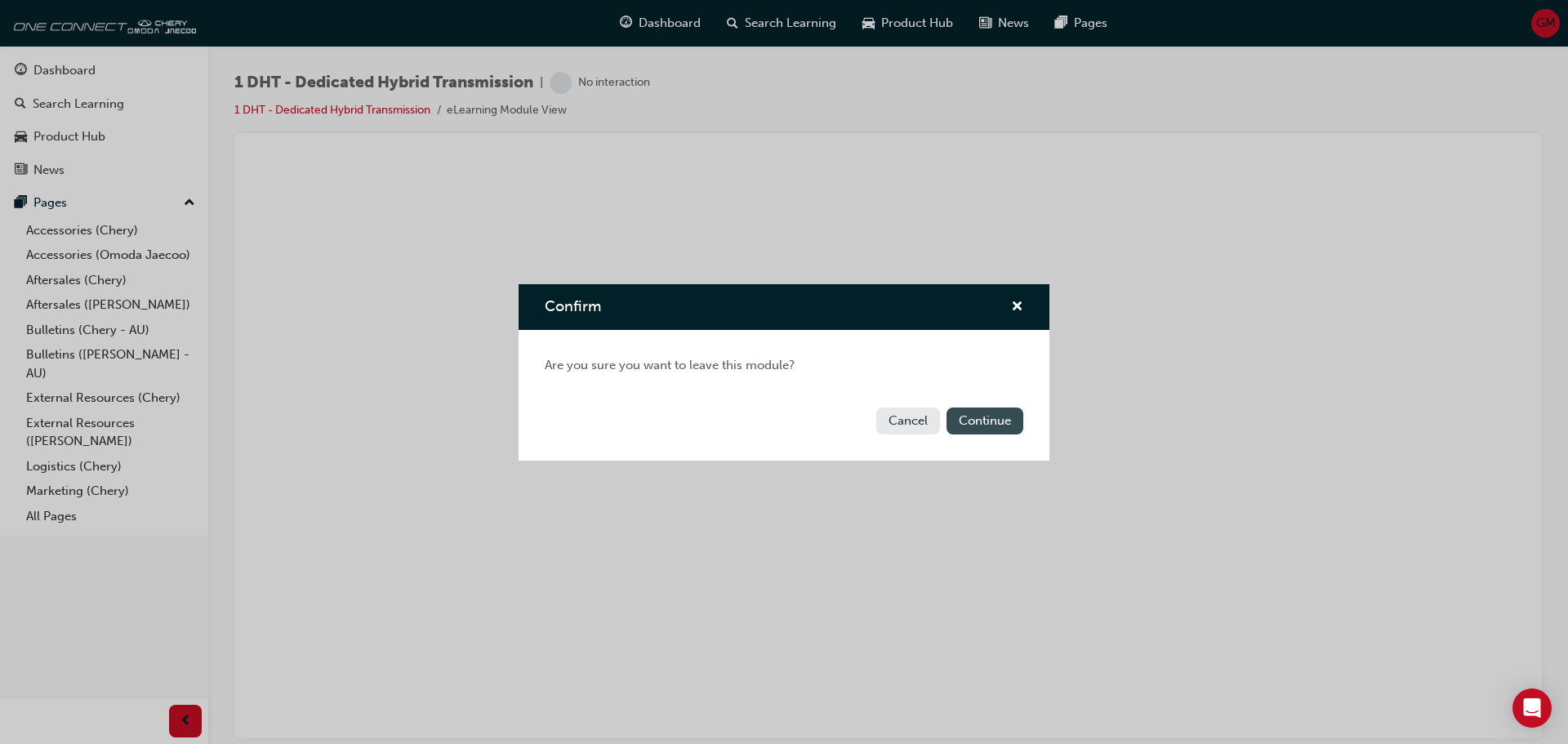
click at [986, 426] on button "Continue" at bounding box center [985, 422] width 76 height 27
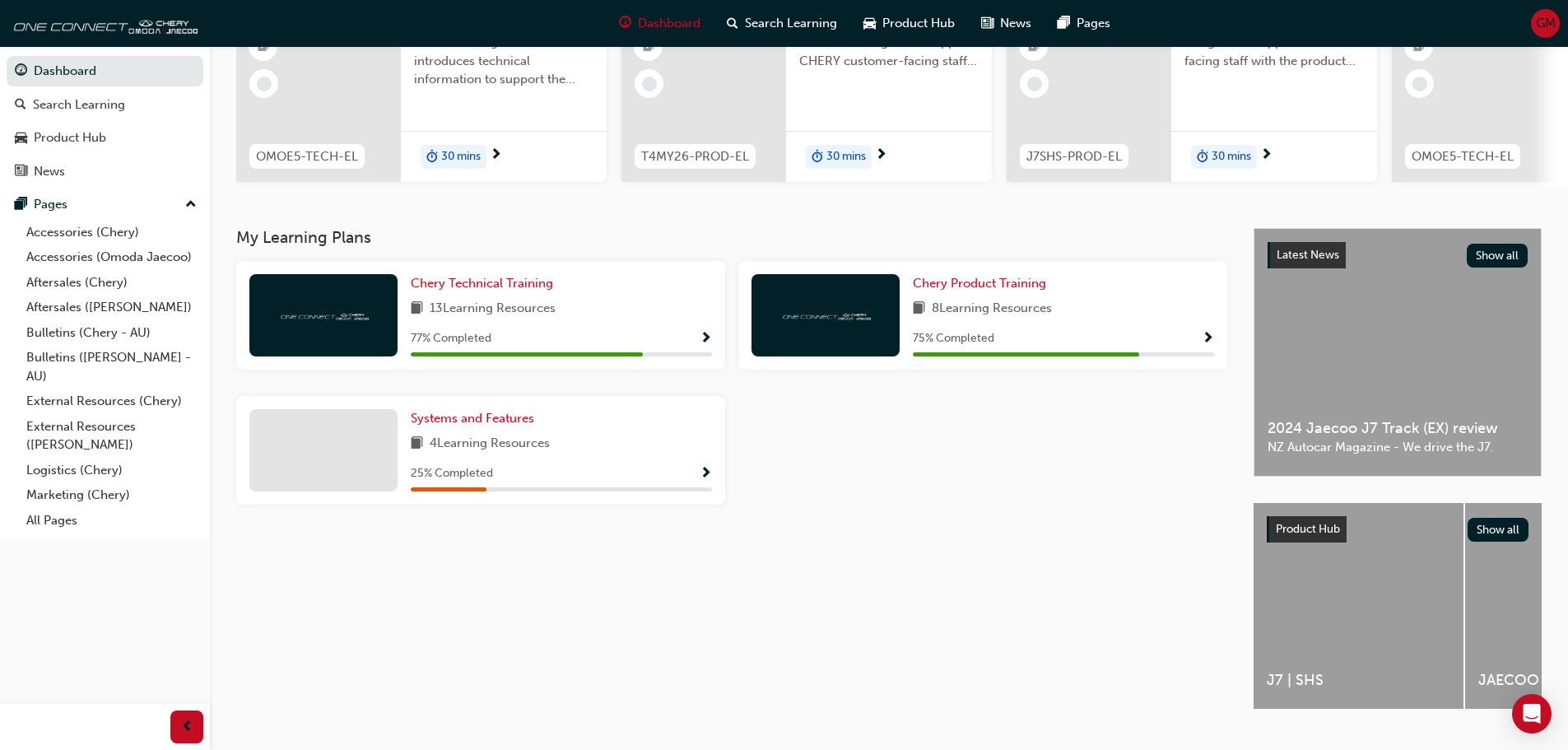
scroll to position [234, 0]
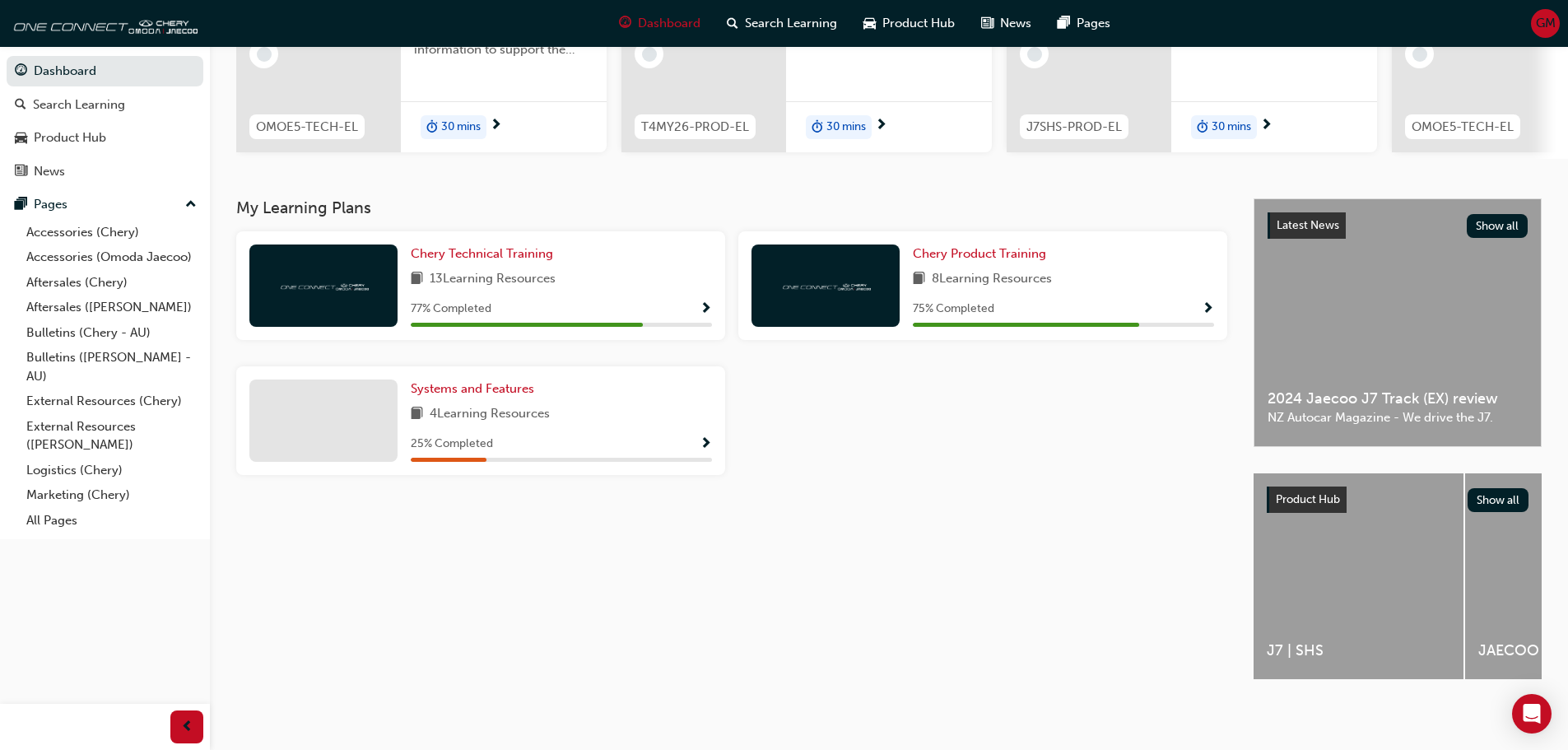
click at [697, 443] on div "25 % Completed" at bounding box center [561, 444] width 301 height 20
click at [698, 434] on div "25 % Completed" at bounding box center [561, 444] width 301 height 20
click at [495, 386] on span "Systems and Features" at bounding box center [473, 388] width 124 height 15
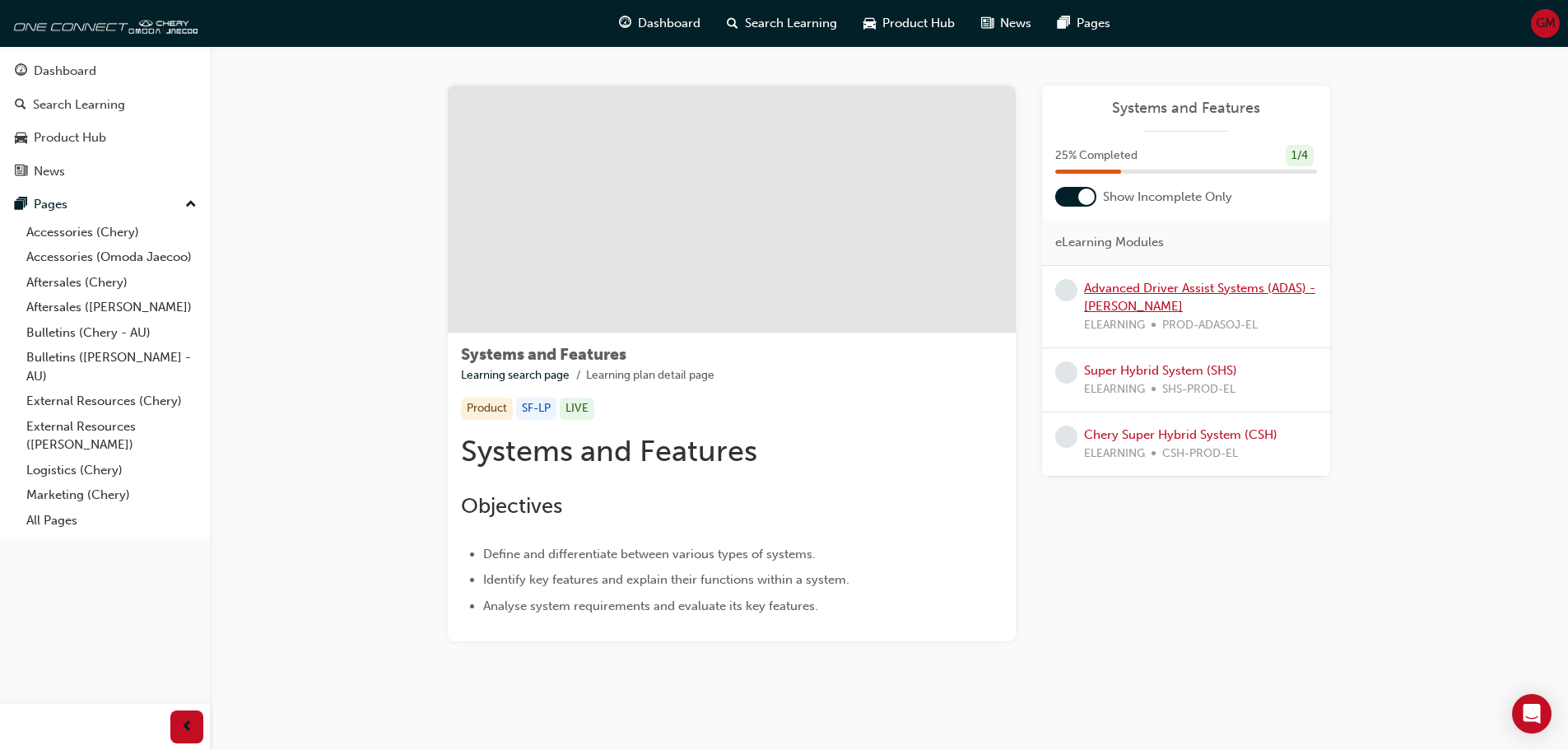
click at [1137, 290] on link "Advanced Driver Assist Systems (ADAS) - [PERSON_NAME]" at bounding box center [1200, 298] width 232 height 34
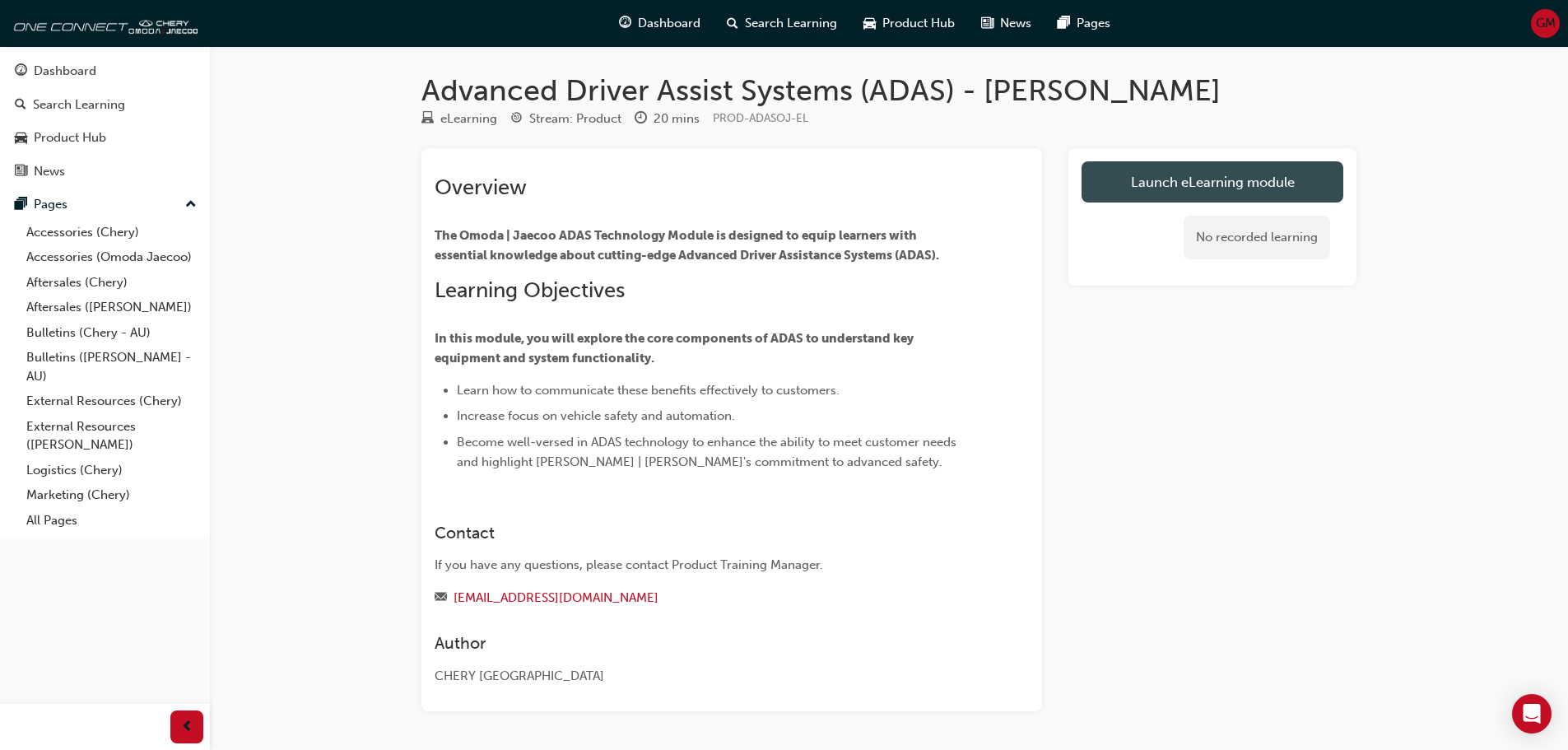
click at [1124, 187] on link "Launch eLearning module" at bounding box center [1213, 181] width 262 height 41
